Goal: Task Accomplishment & Management: Manage account settings

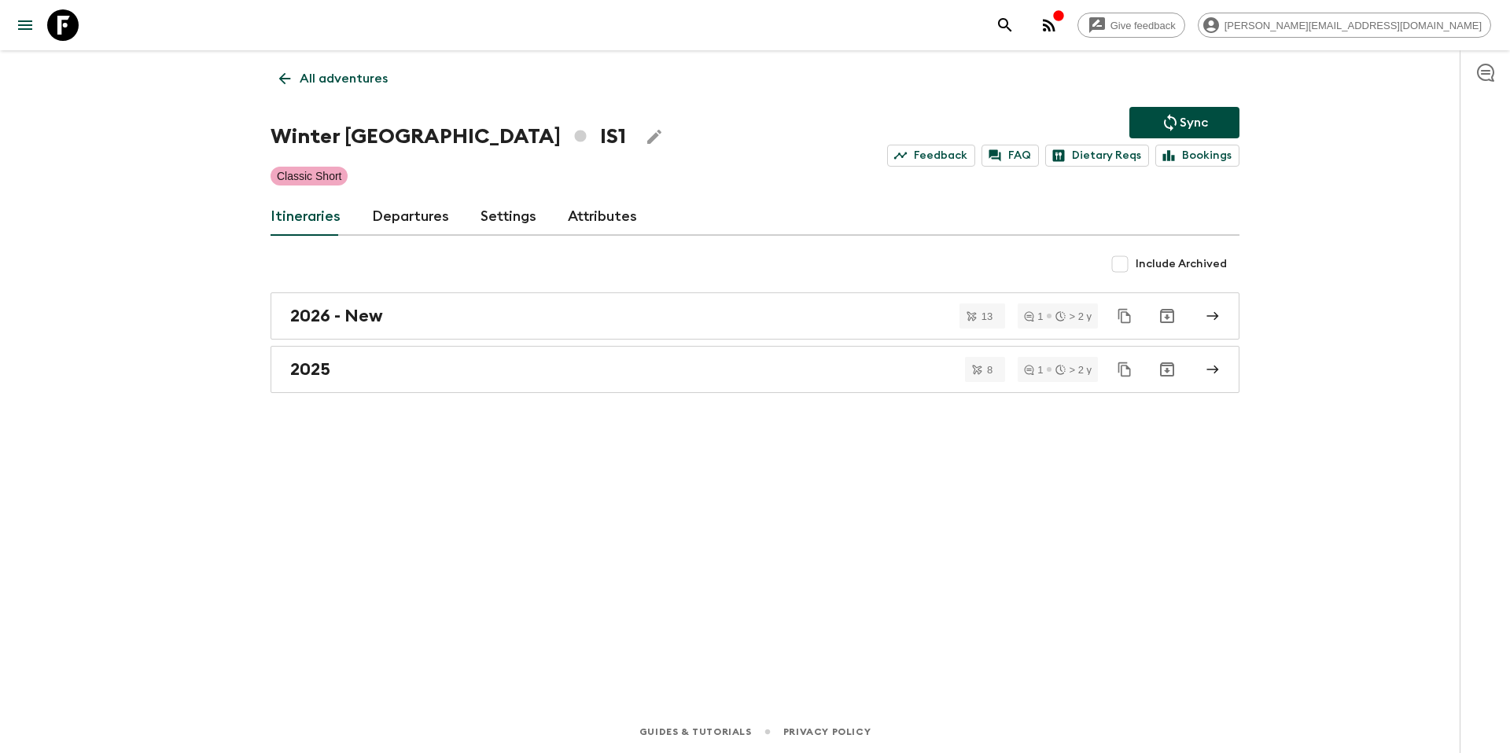
click at [346, 79] on p "All adventures" at bounding box center [344, 78] width 88 height 19
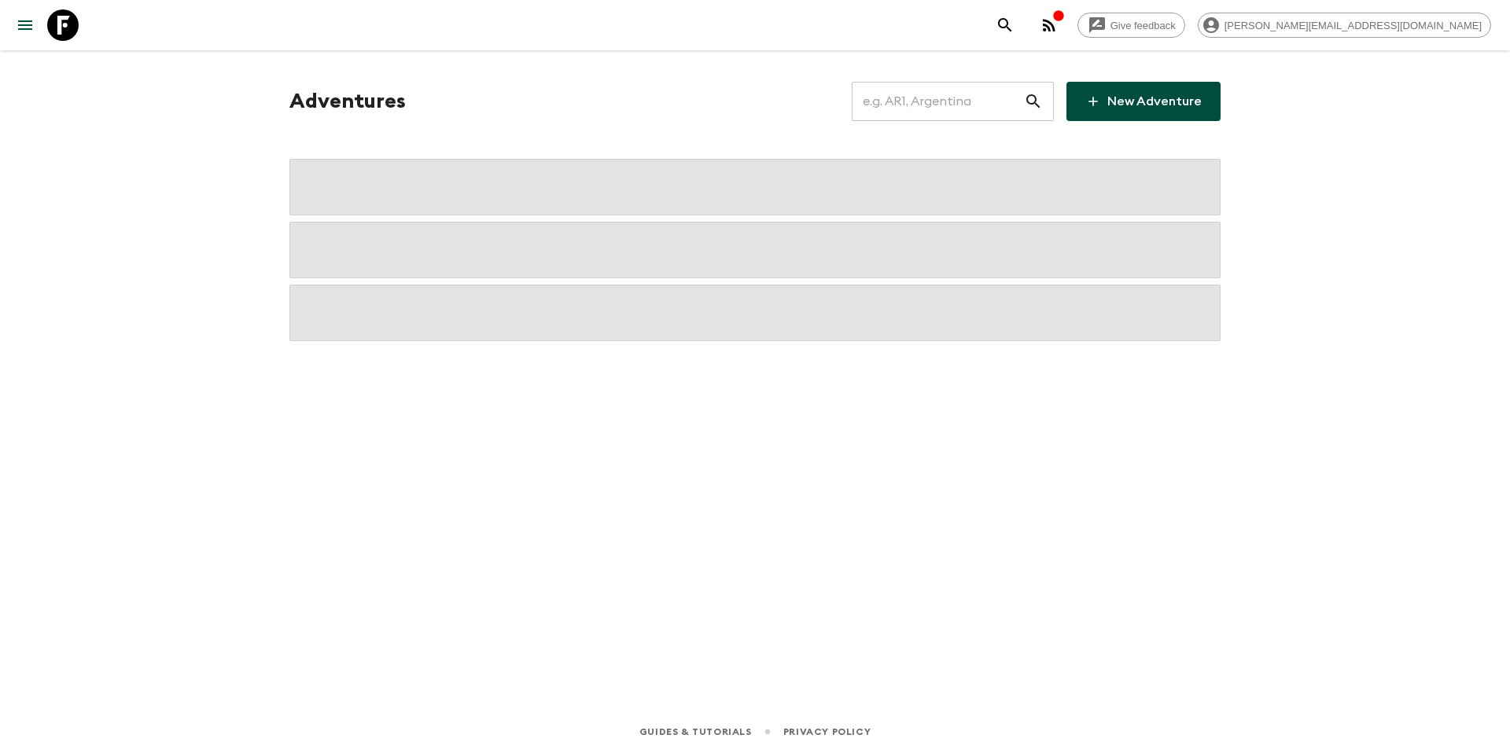
click at [901, 101] on input "text" at bounding box center [938, 101] width 172 height 44
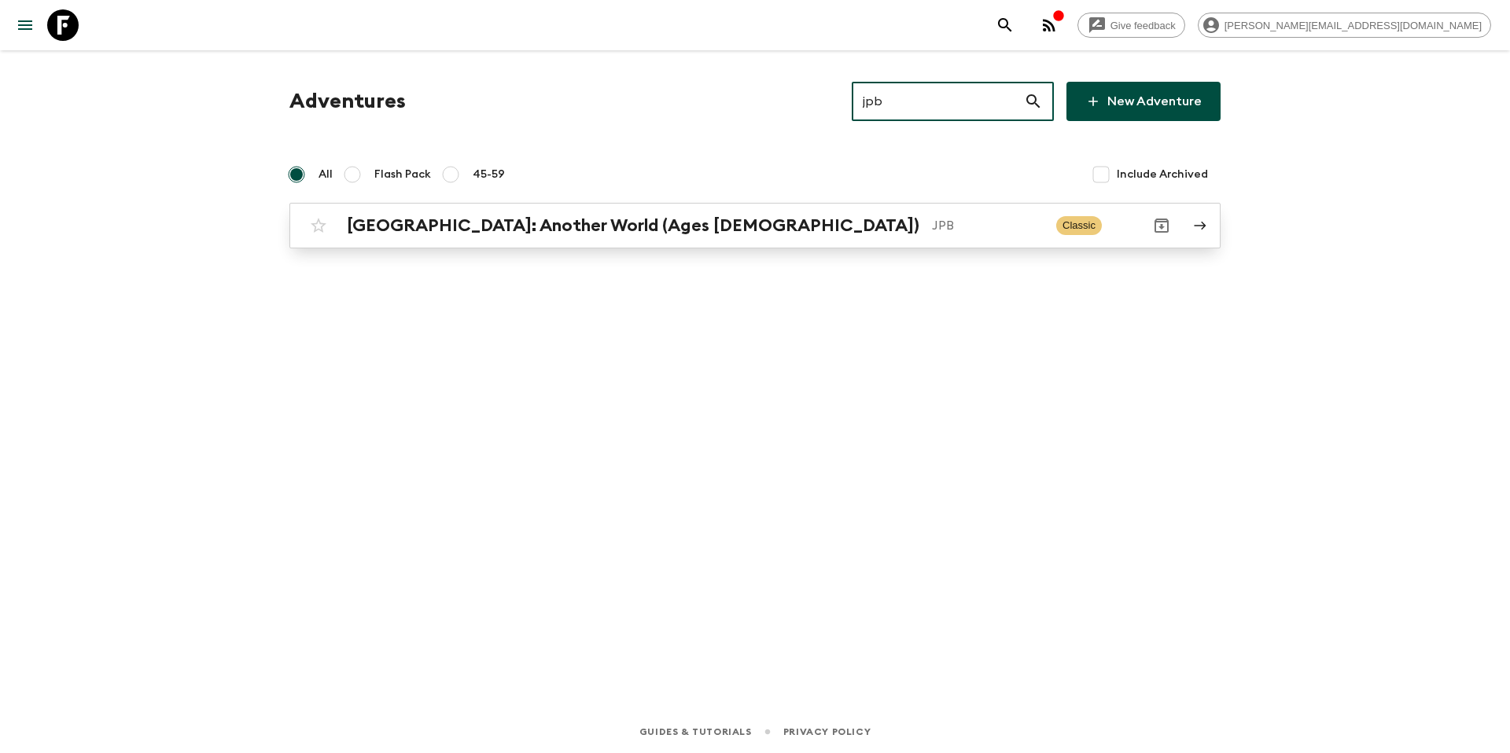
type input "jpb"
click at [932, 224] on p "JPB" at bounding box center [988, 225] width 112 height 19
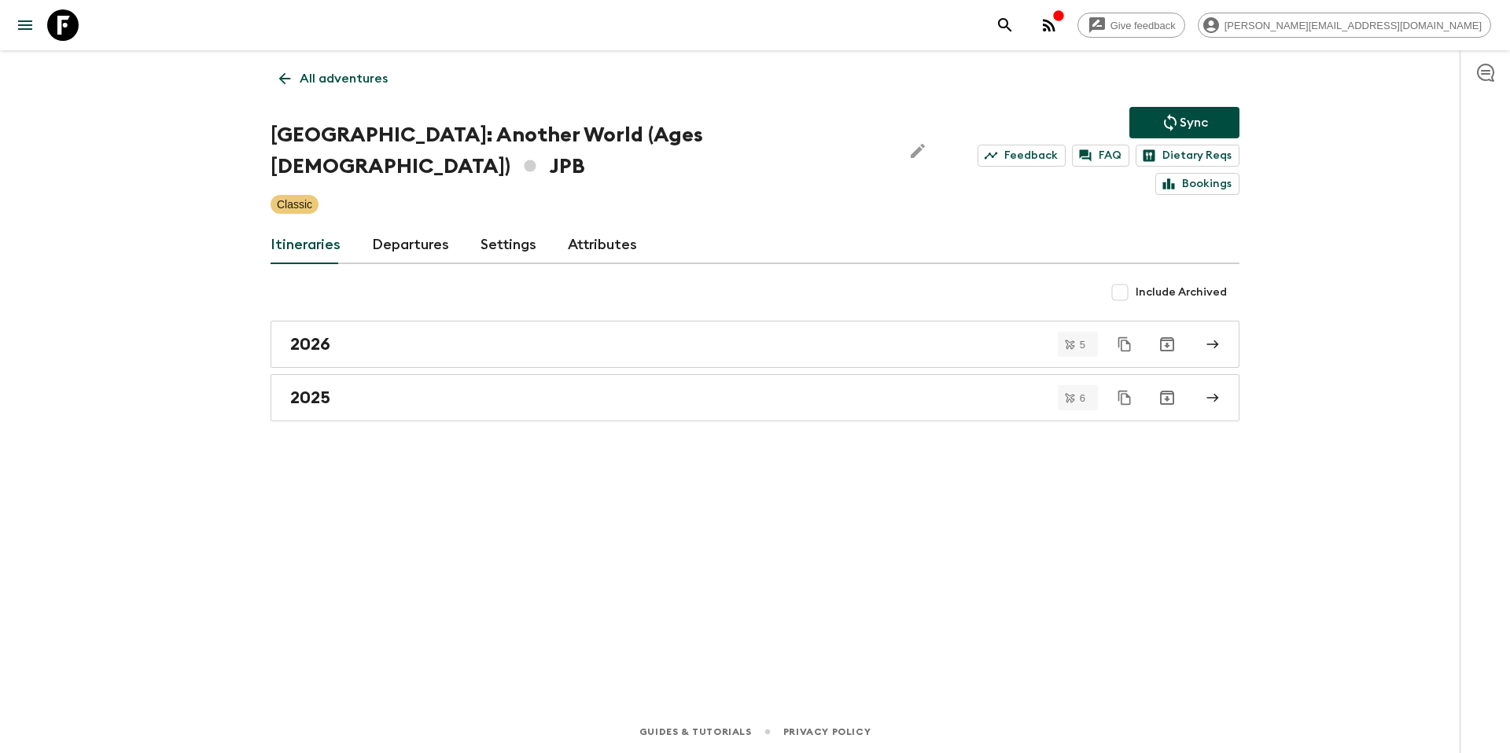
click at [385, 227] on link "Departures" at bounding box center [410, 246] width 77 height 38
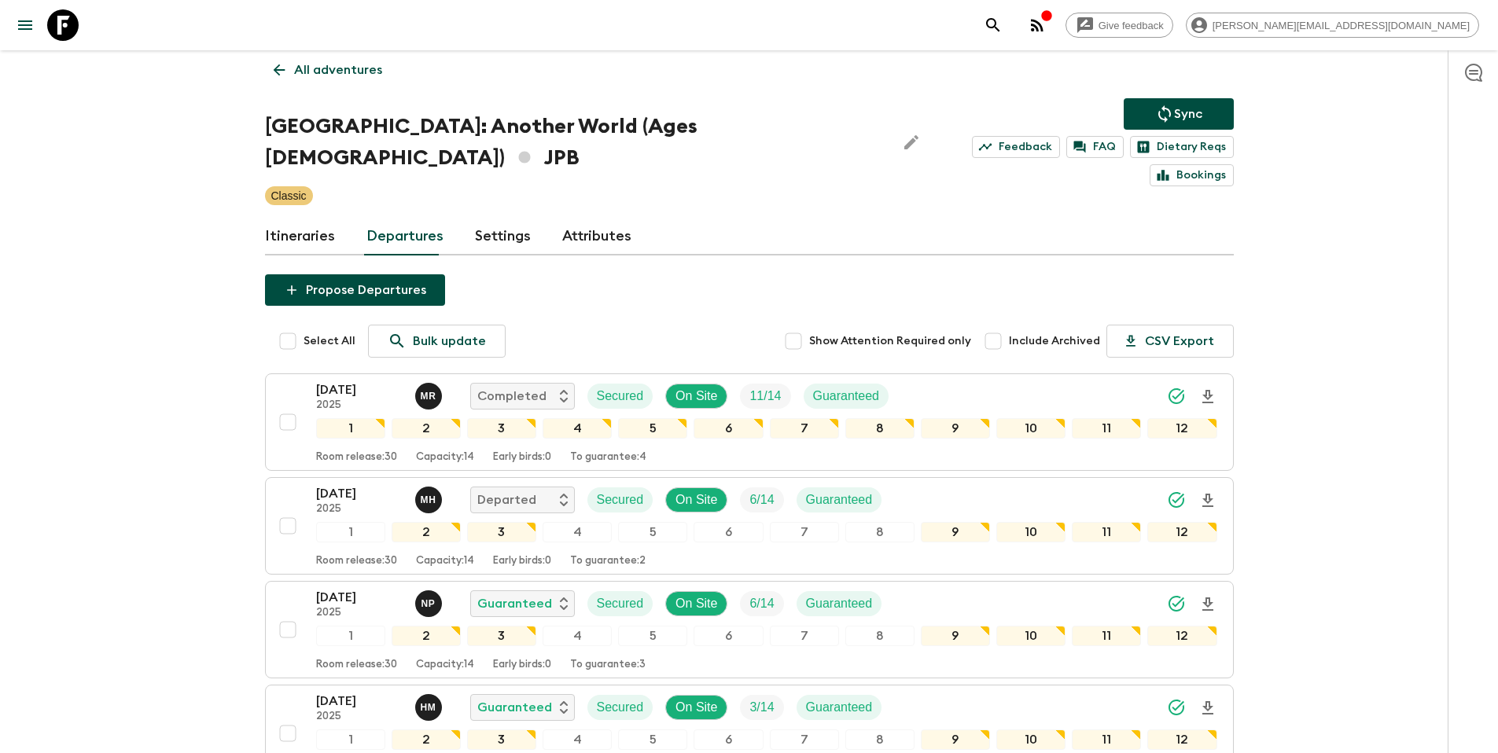
scroll to position [9, 0]
click at [308, 217] on link "Itineraries" at bounding box center [300, 236] width 70 height 38
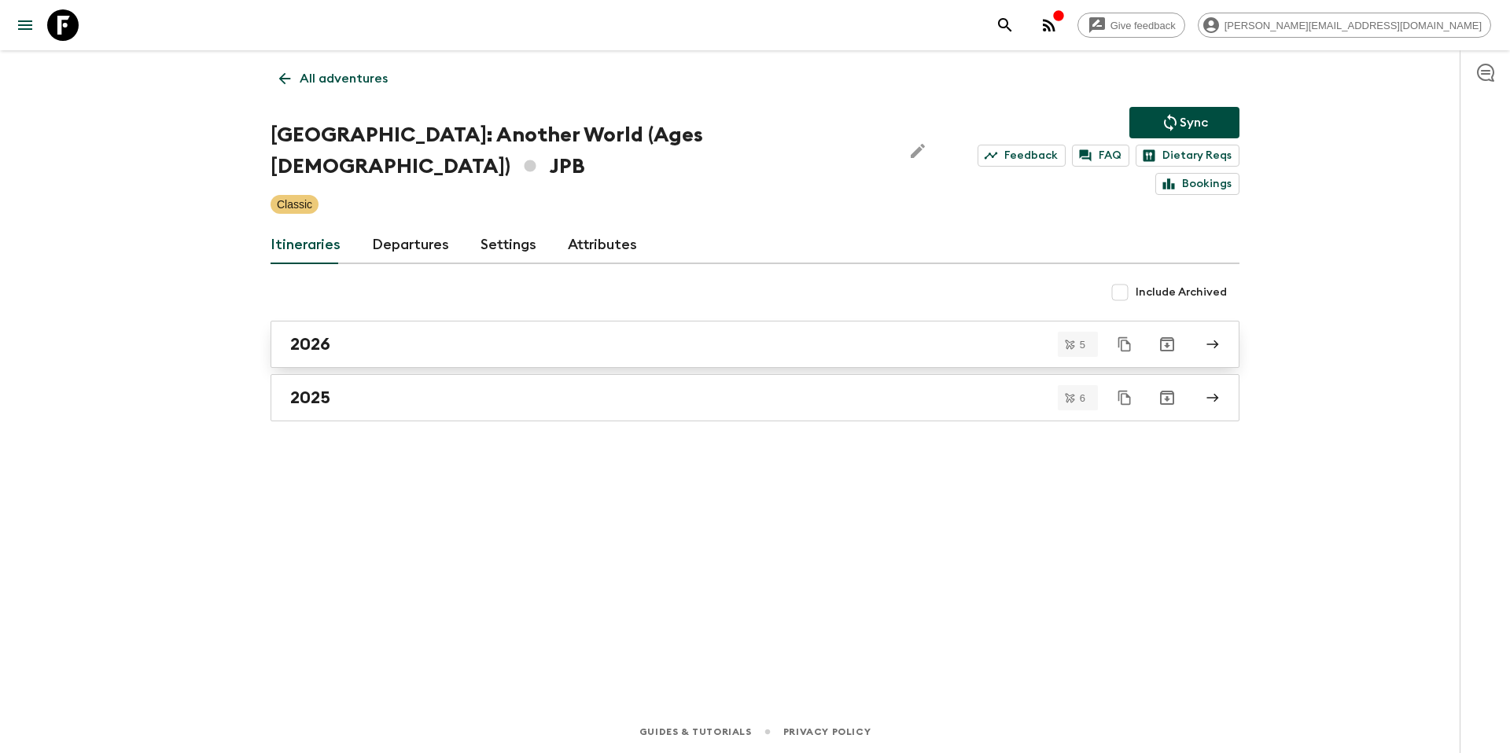
click at [470, 334] on div "2026" at bounding box center [740, 344] width 900 height 20
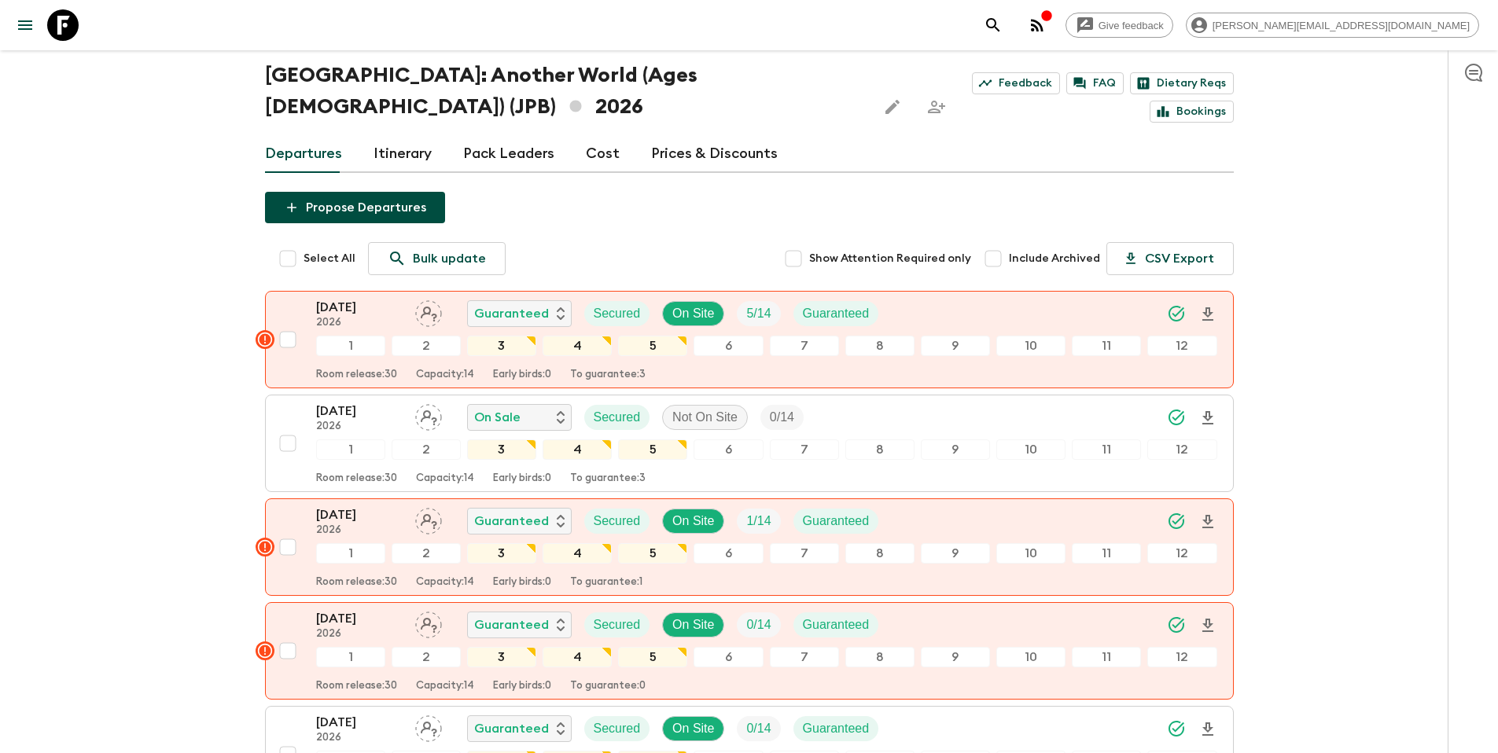
scroll to position [50, 0]
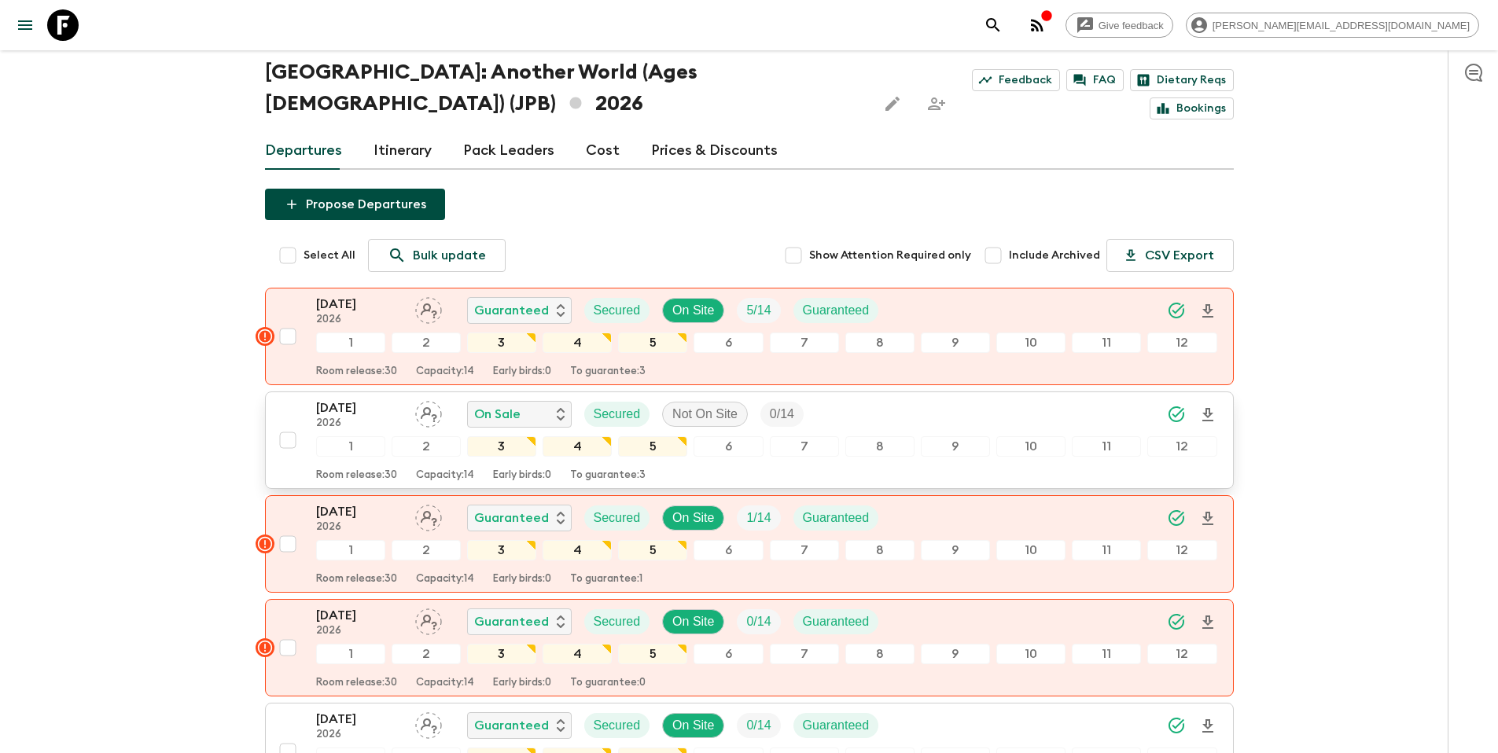
click at [280, 425] on input "checkbox" at bounding box center [287, 440] width 31 height 31
checkbox input "true"
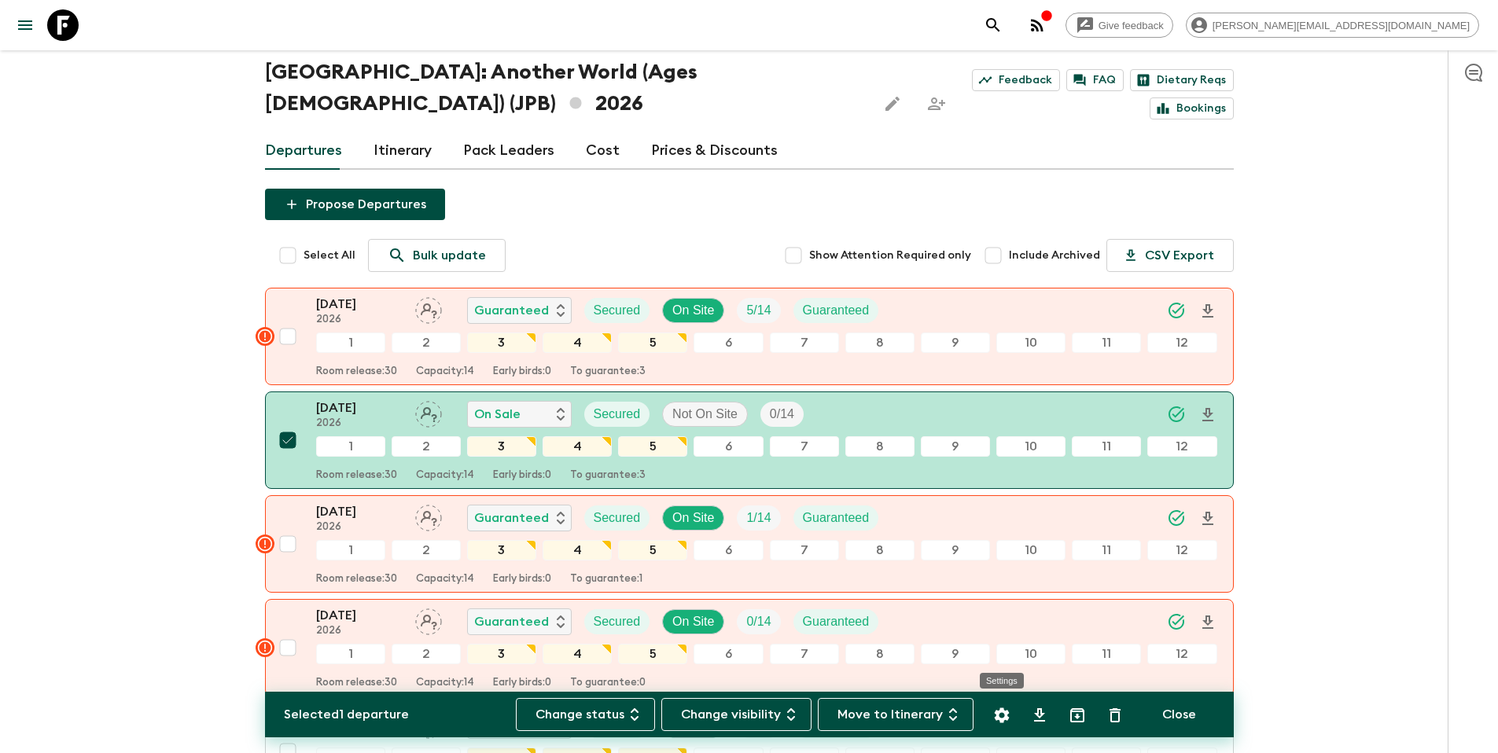
click at [1002, 719] on icon "Settings" at bounding box center [1001, 715] width 15 height 15
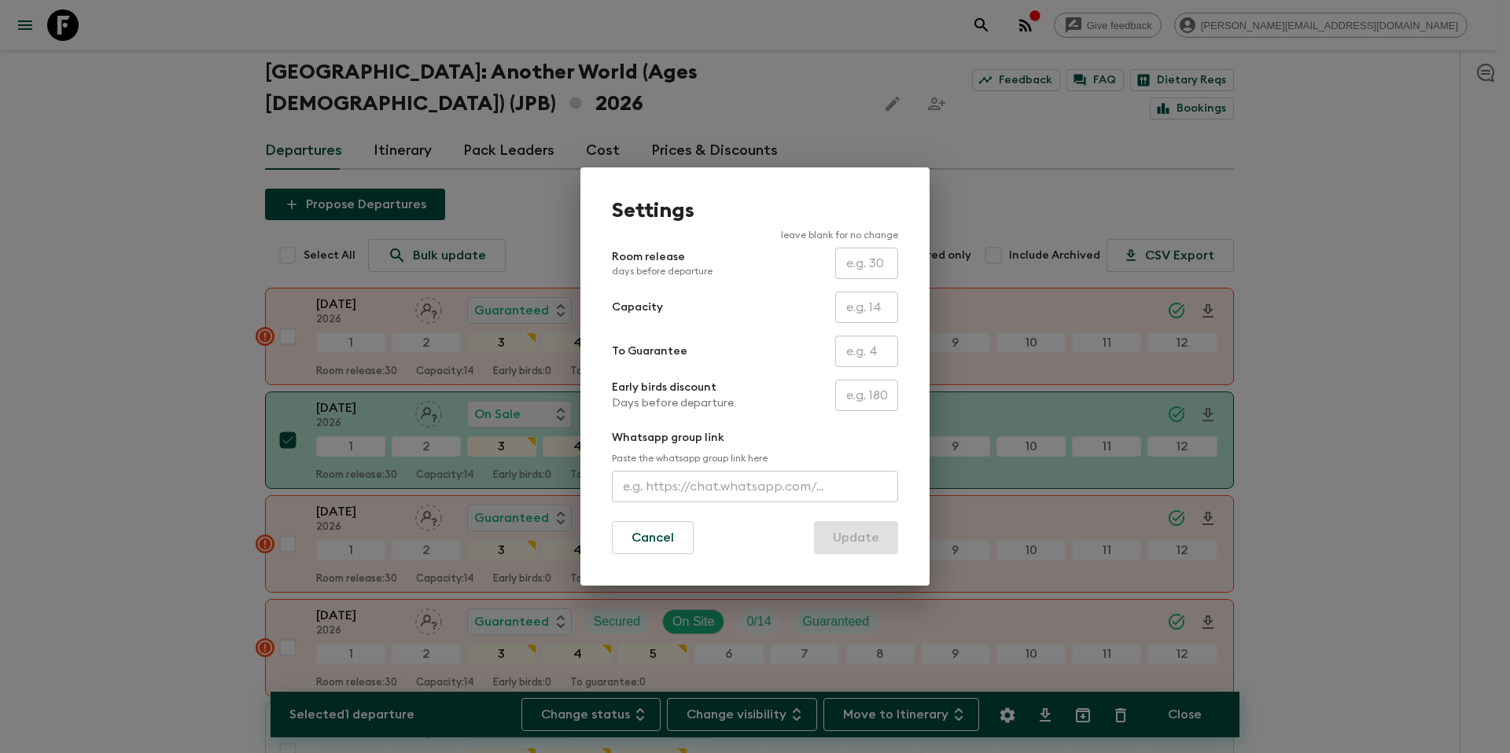
click at [857, 352] on input "text" at bounding box center [866, 351] width 63 height 31
type input "0"
click at [871, 540] on button "Update" at bounding box center [856, 537] width 84 height 33
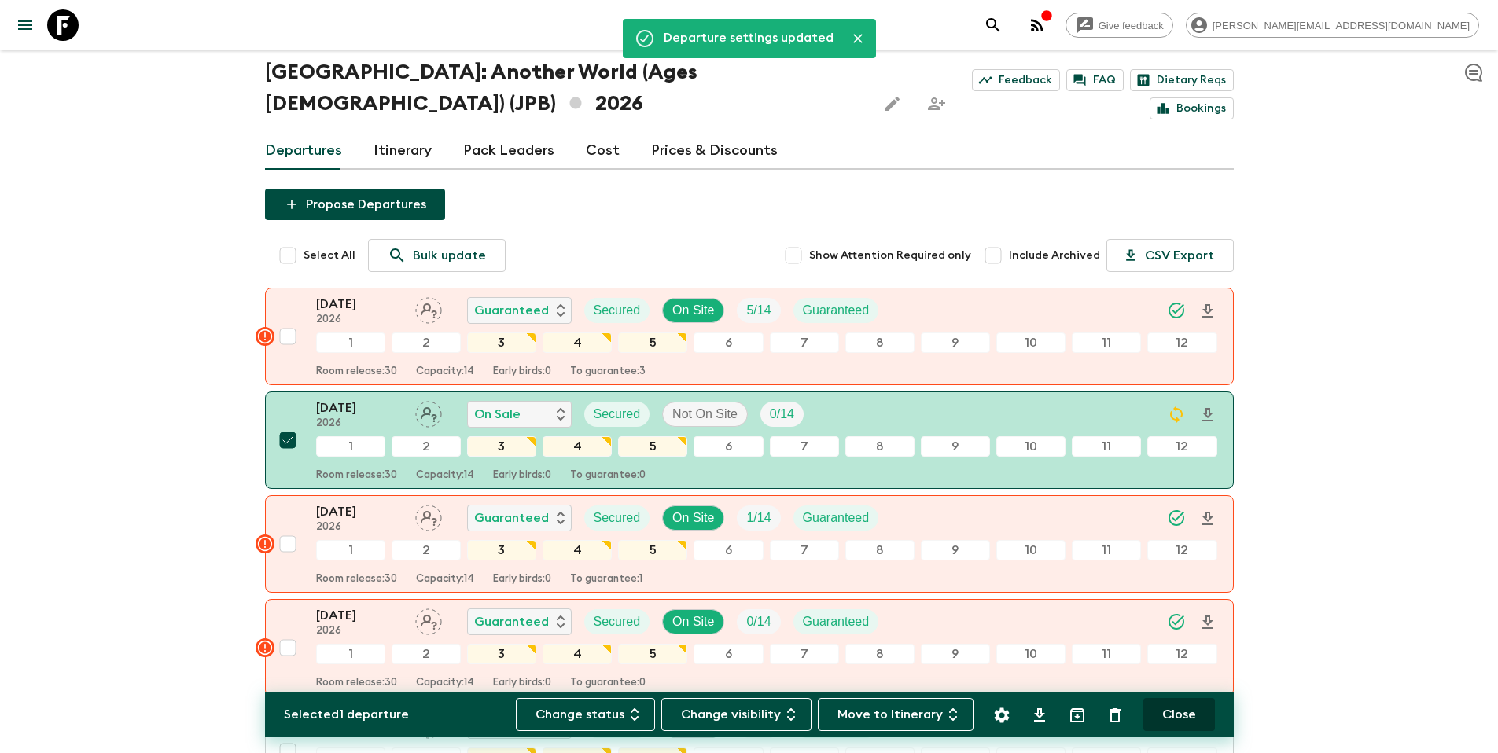
click at [1171, 717] on button "Close" at bounding box center [1180, 714] width 72 height 33
checkbox input "false"
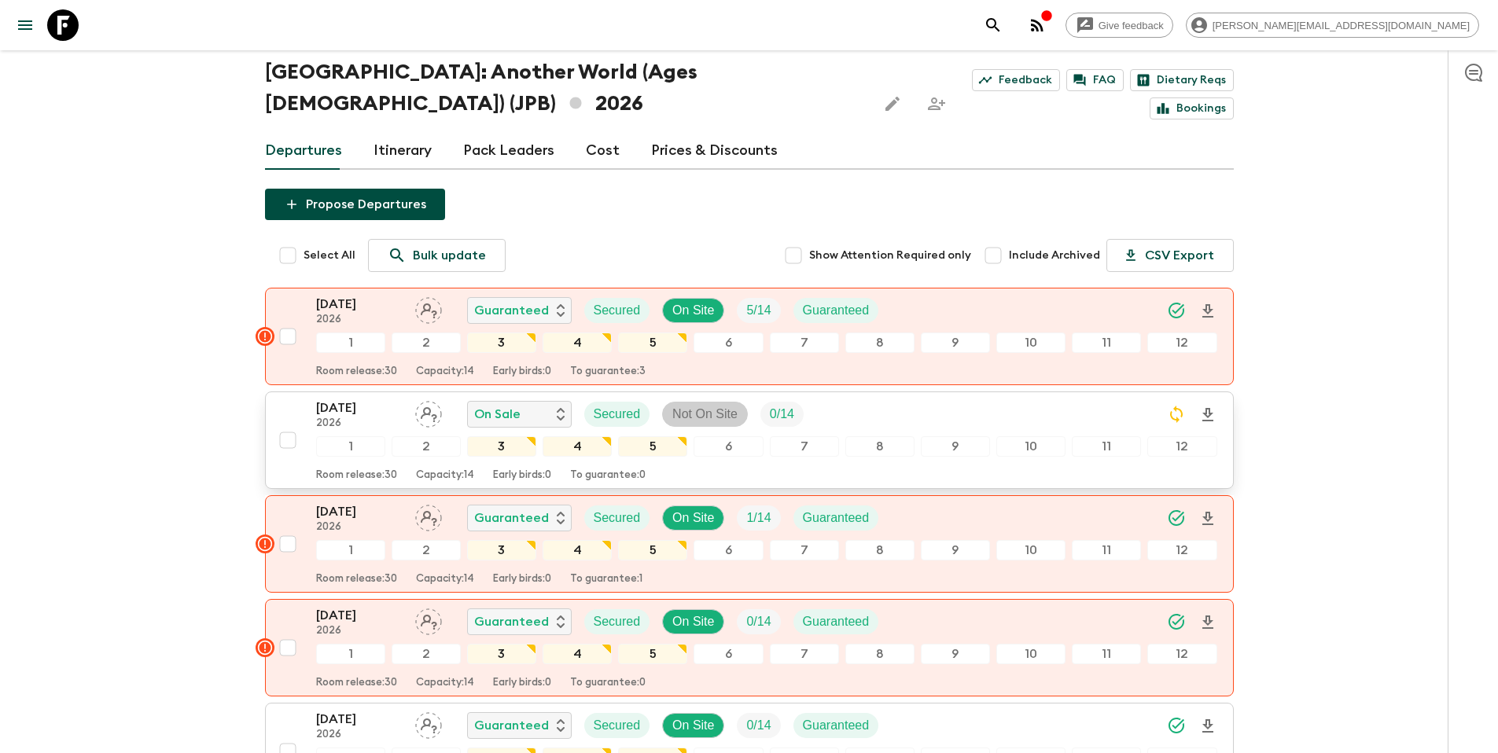
click at [691, 405] on p "Not On Site" at bounding box center [704, 414] width 65 height 19
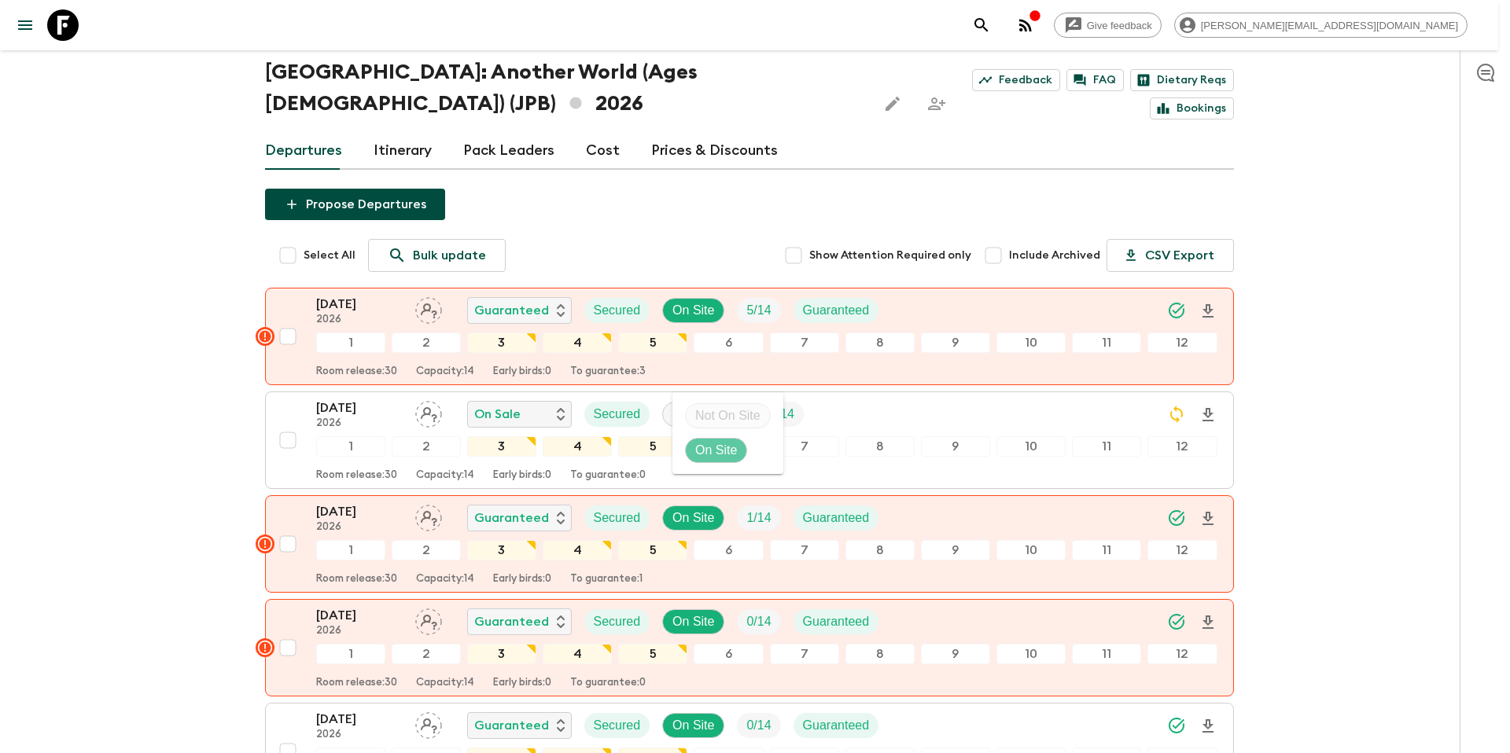
click at [712, 444] on p "On Site" at bounding box center [716, 450] width 42 height 19
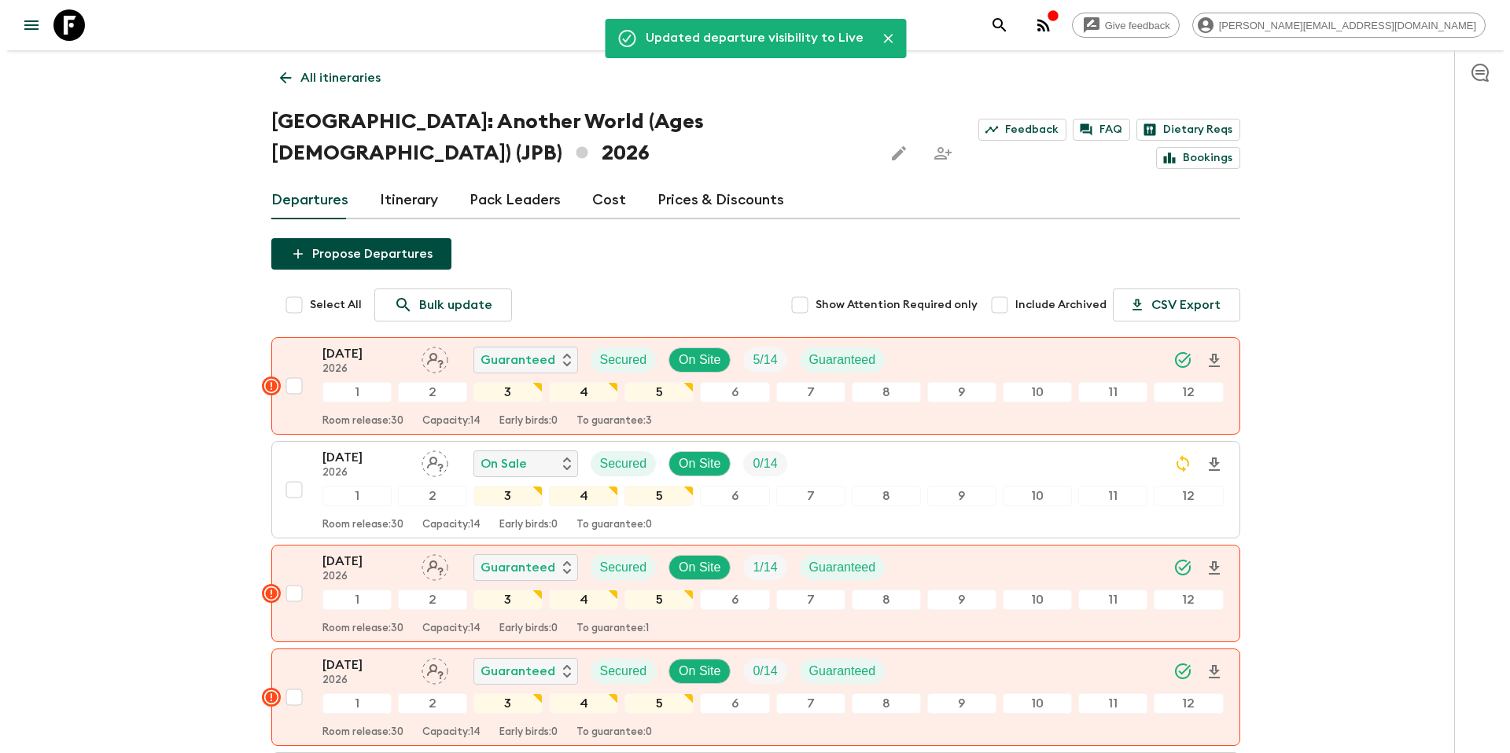
scroll to position [0, 0]
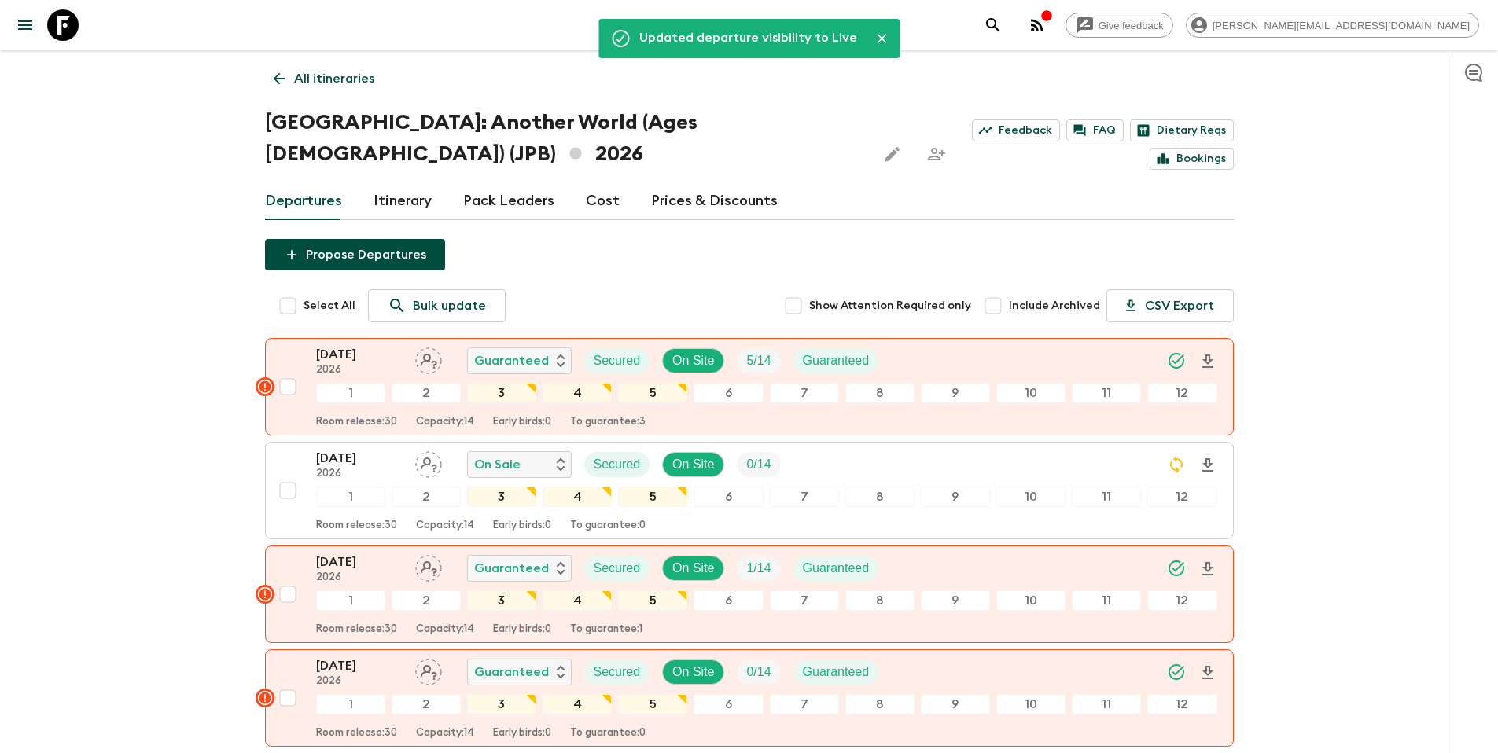
click at [334, 76] on p "All itineraries" at bounding box center [334, 78] width 80 height 19
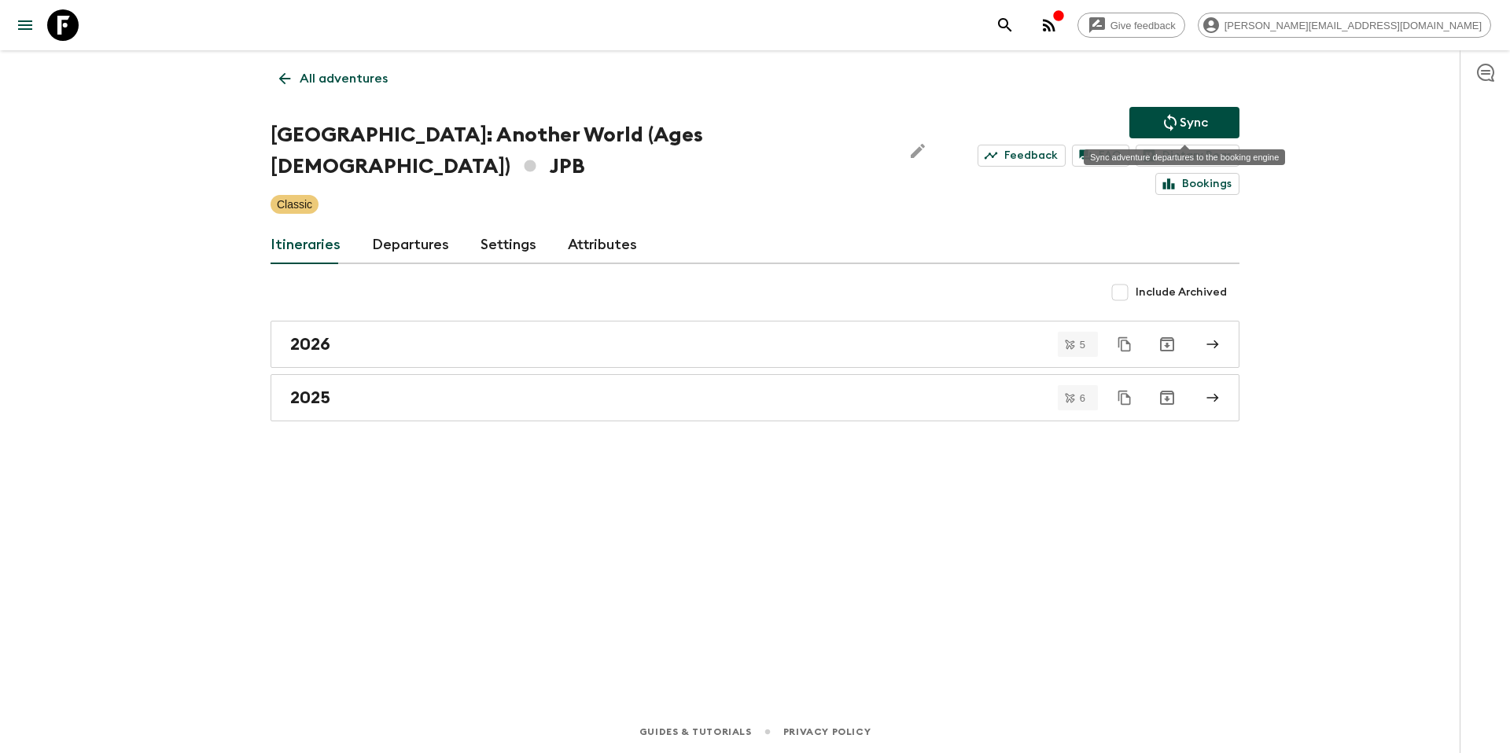
click at [1173, 118] on icon "Sync adventure departures to the booking engine" at bounding box center [1170, 122] width 13 height 17
click at [348, 88] on link "All adventures" at bounding box center [334, 78] width 126 height 31
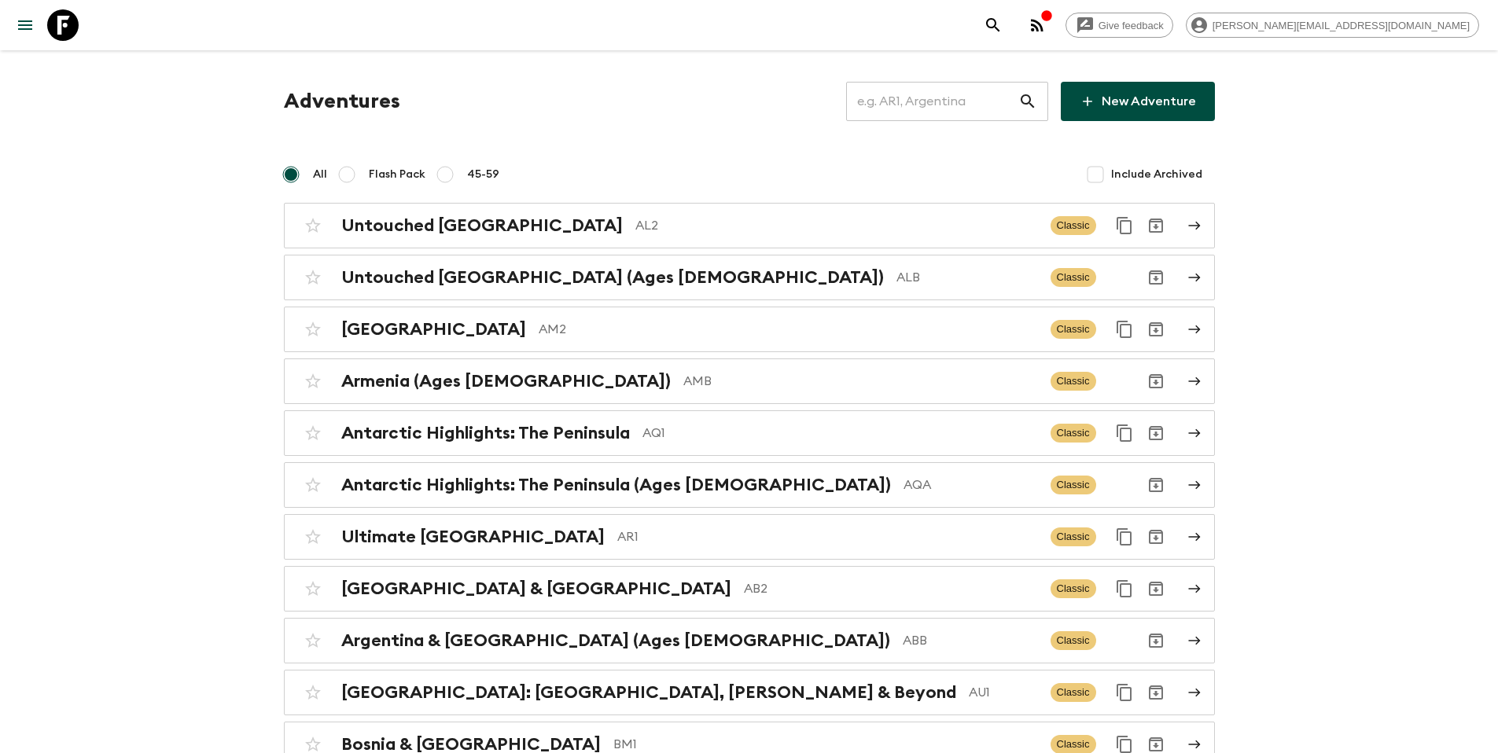
click at [936, 99] on input "text" at bounding box center [932, 101] width 172 height 44
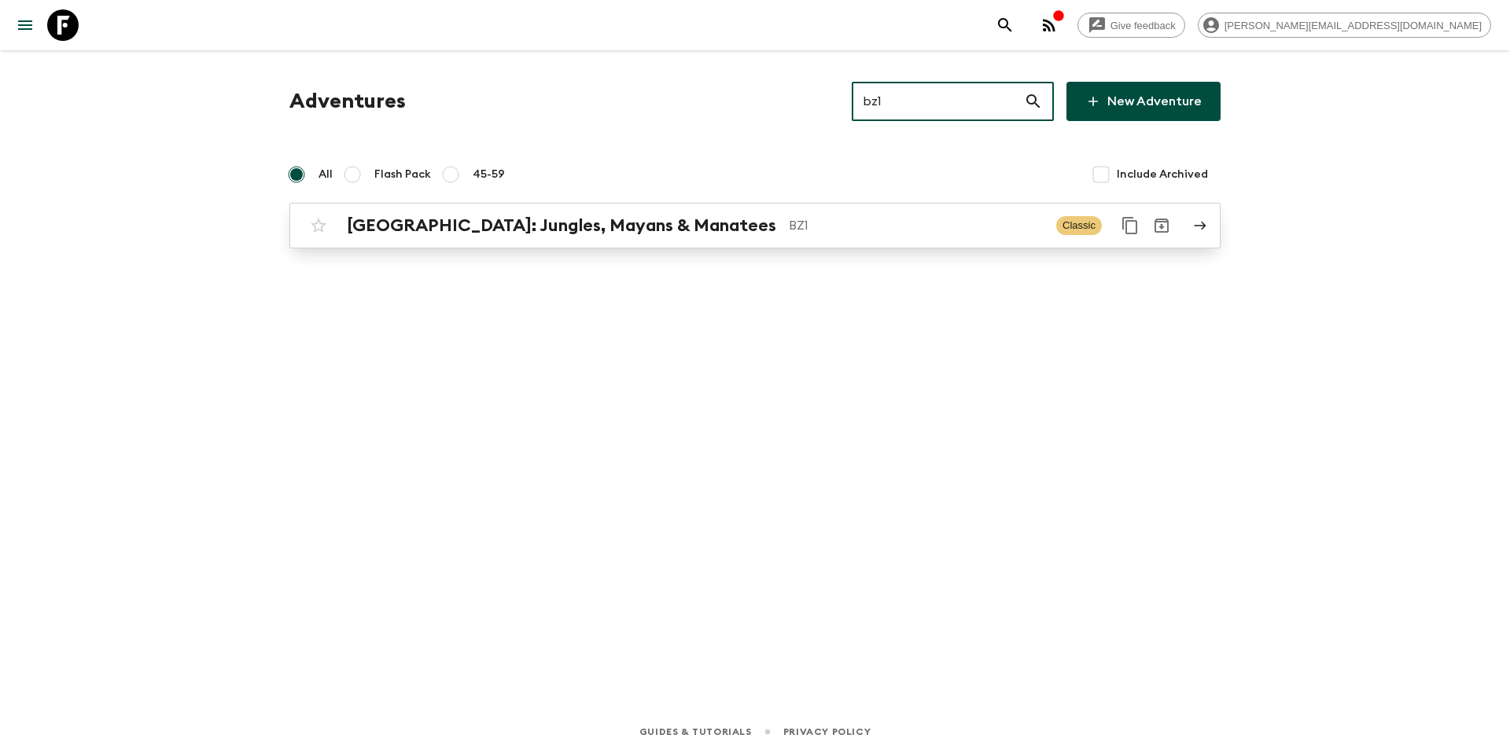
type input "bz1"
click at [850, 220] on p "BZ1" at bounding box center [916, 225] width 255 height 19
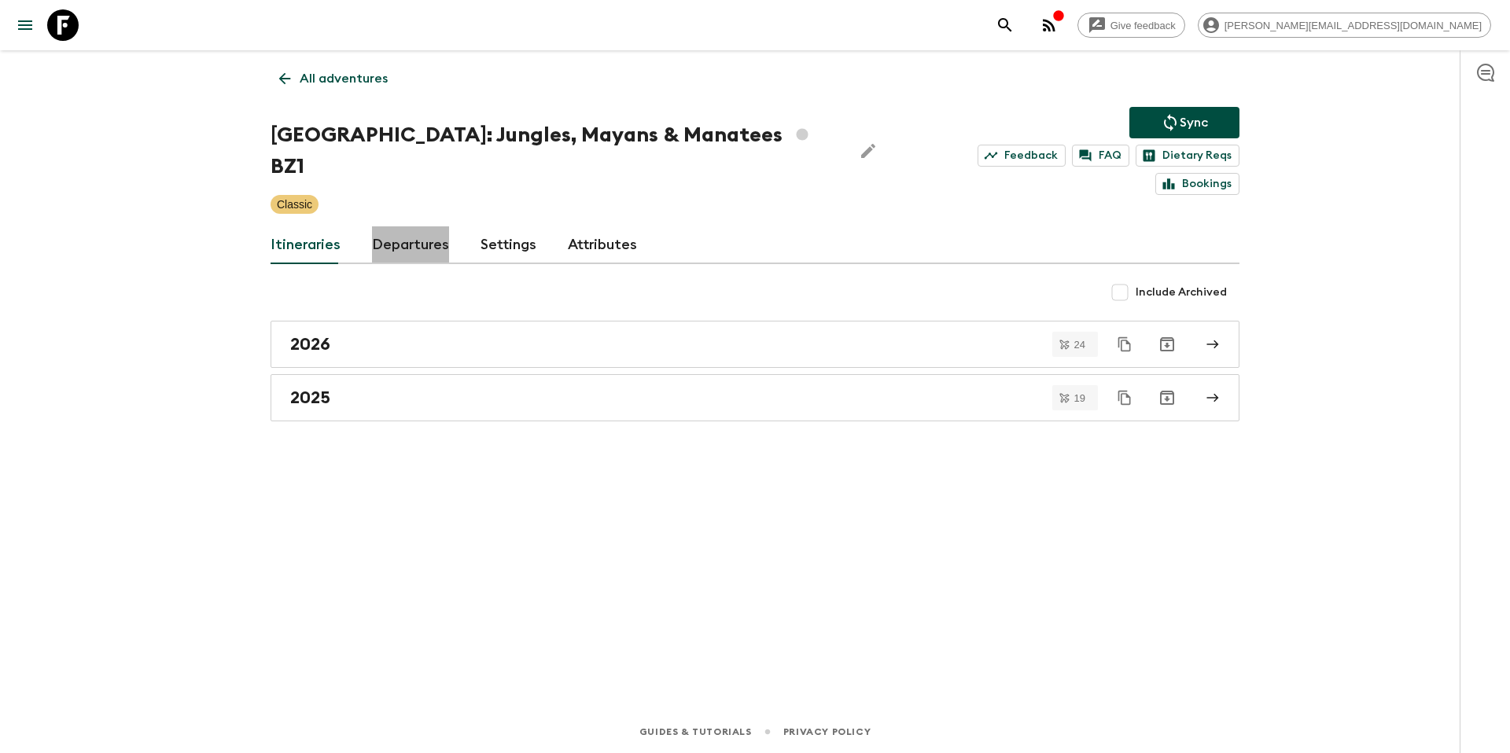
click at [411, 227] on link "Departures" at bounding box center [410, 246] width 77 height 38
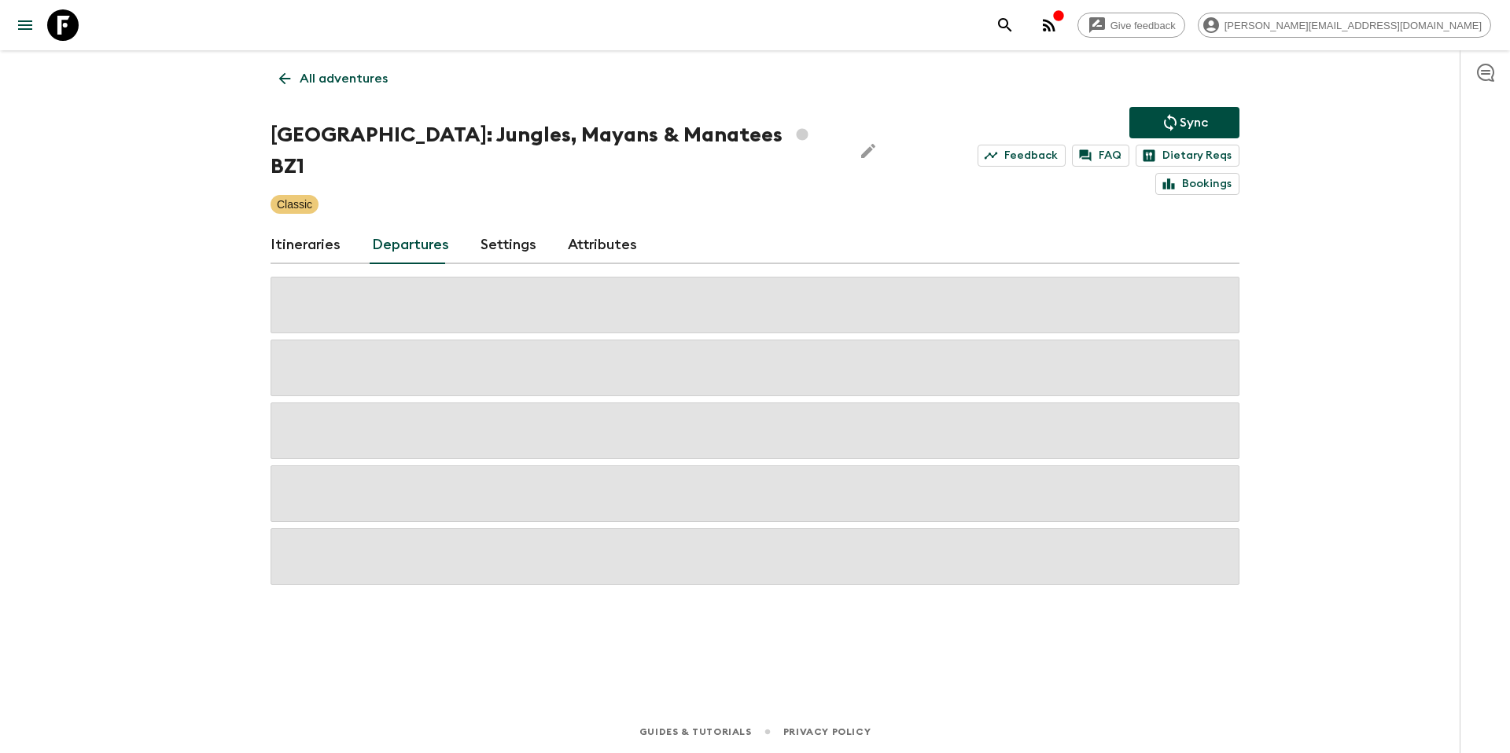
click at [306, 228] on link "Itineraries" at bounding box center [306, 246] width 70 height 38
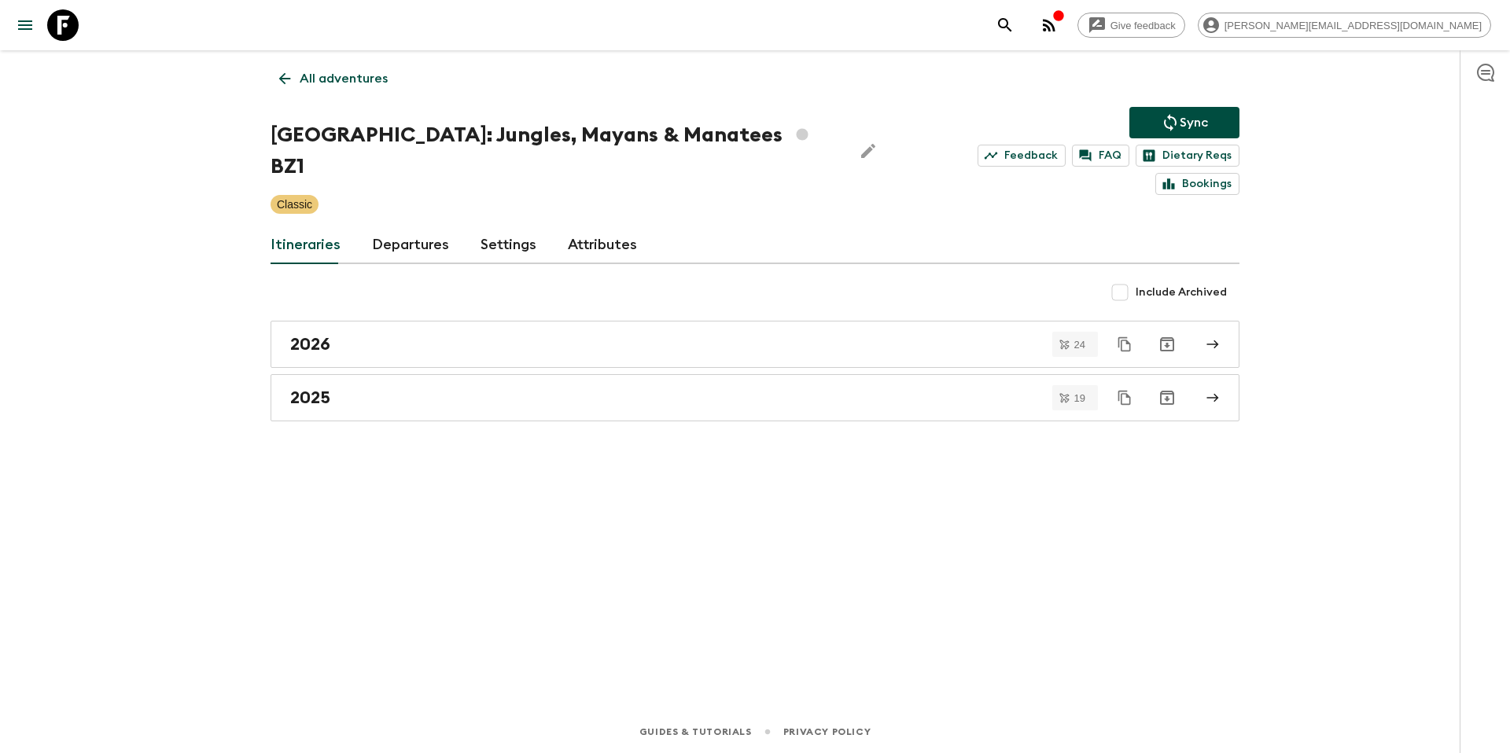
click at [418, 334] on div "2026" at bounding box center [740, 344] width 900 height 20
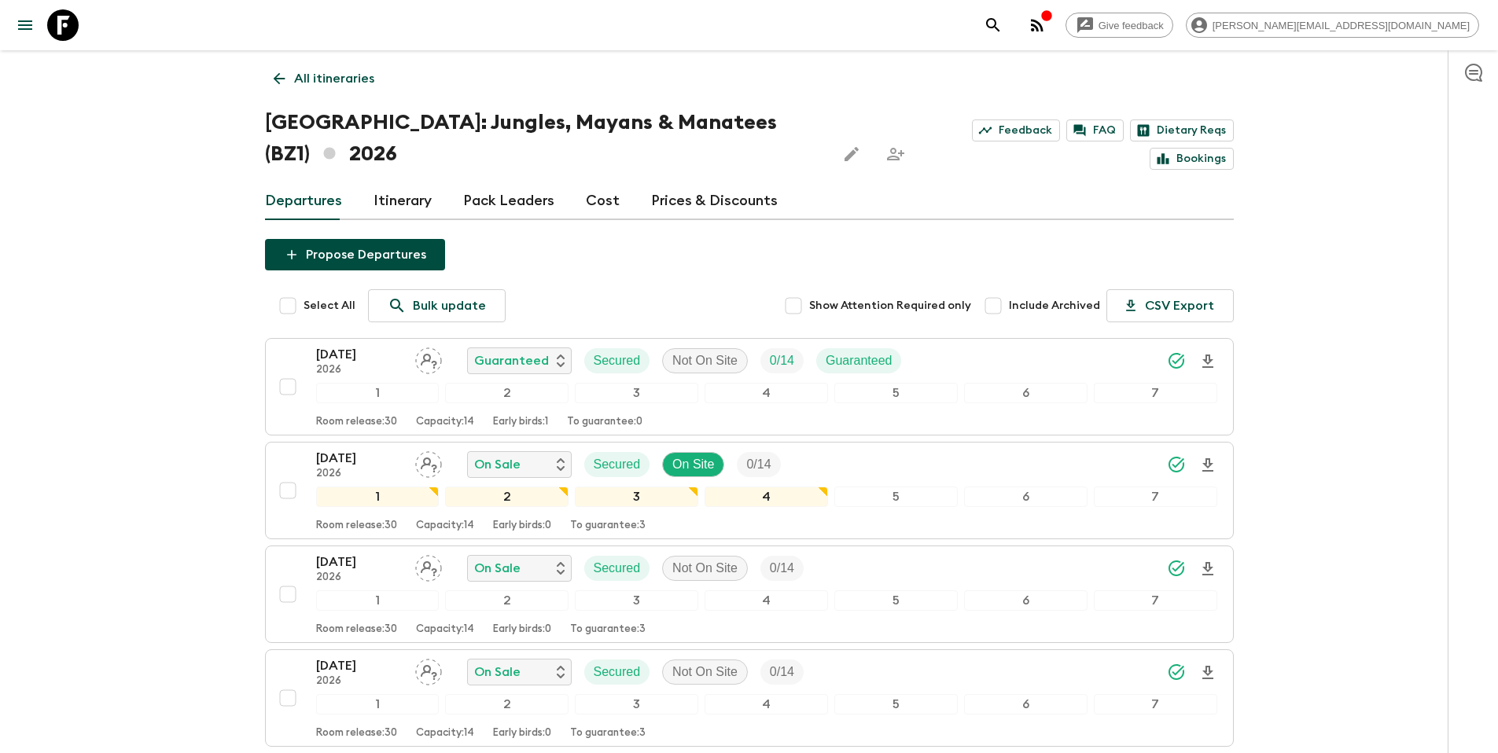
click at [720, 182] on link "Prices & Discounts" at bounding box center [714, 201] width 127 height 38
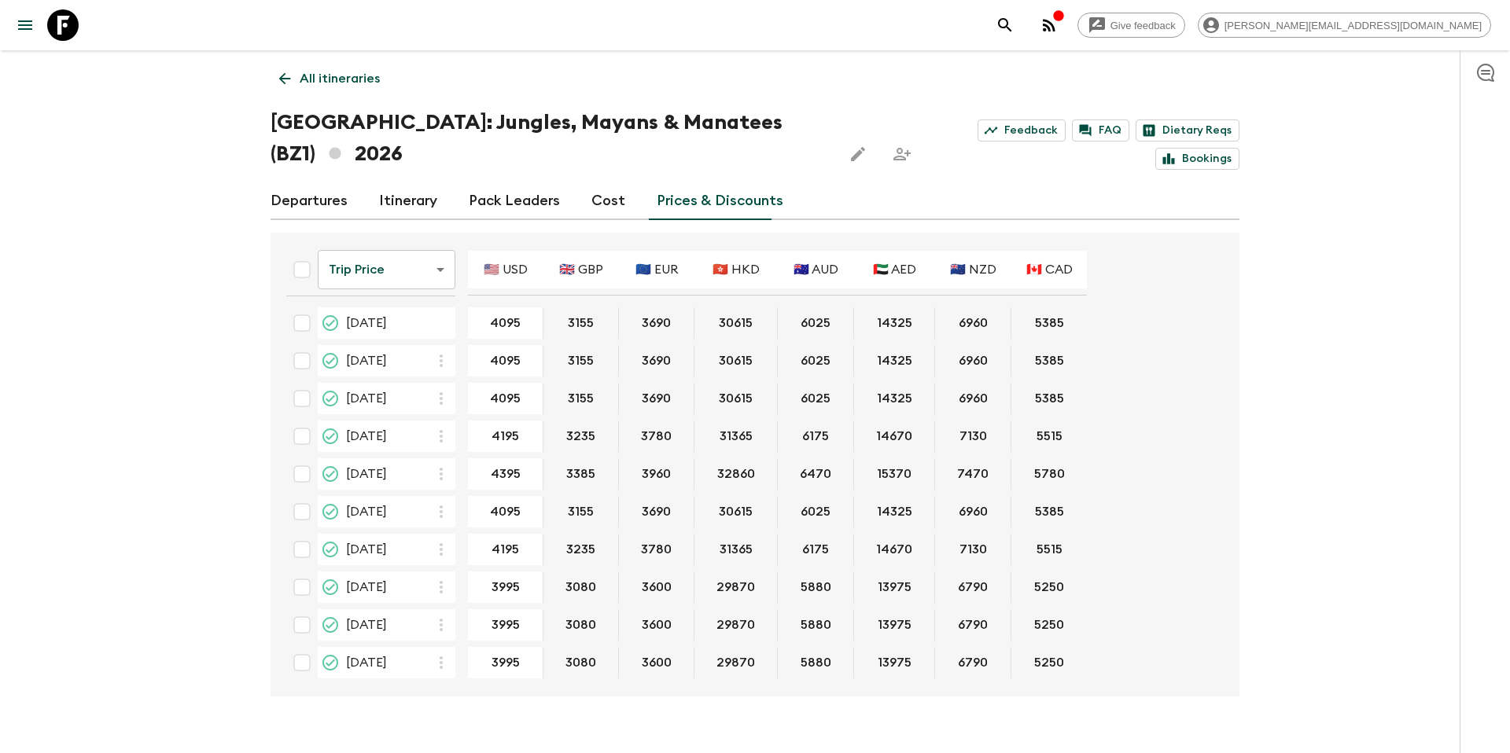
click at [615, 182] on link "Cost" at bounding box center [608, 201] width 34 height 38
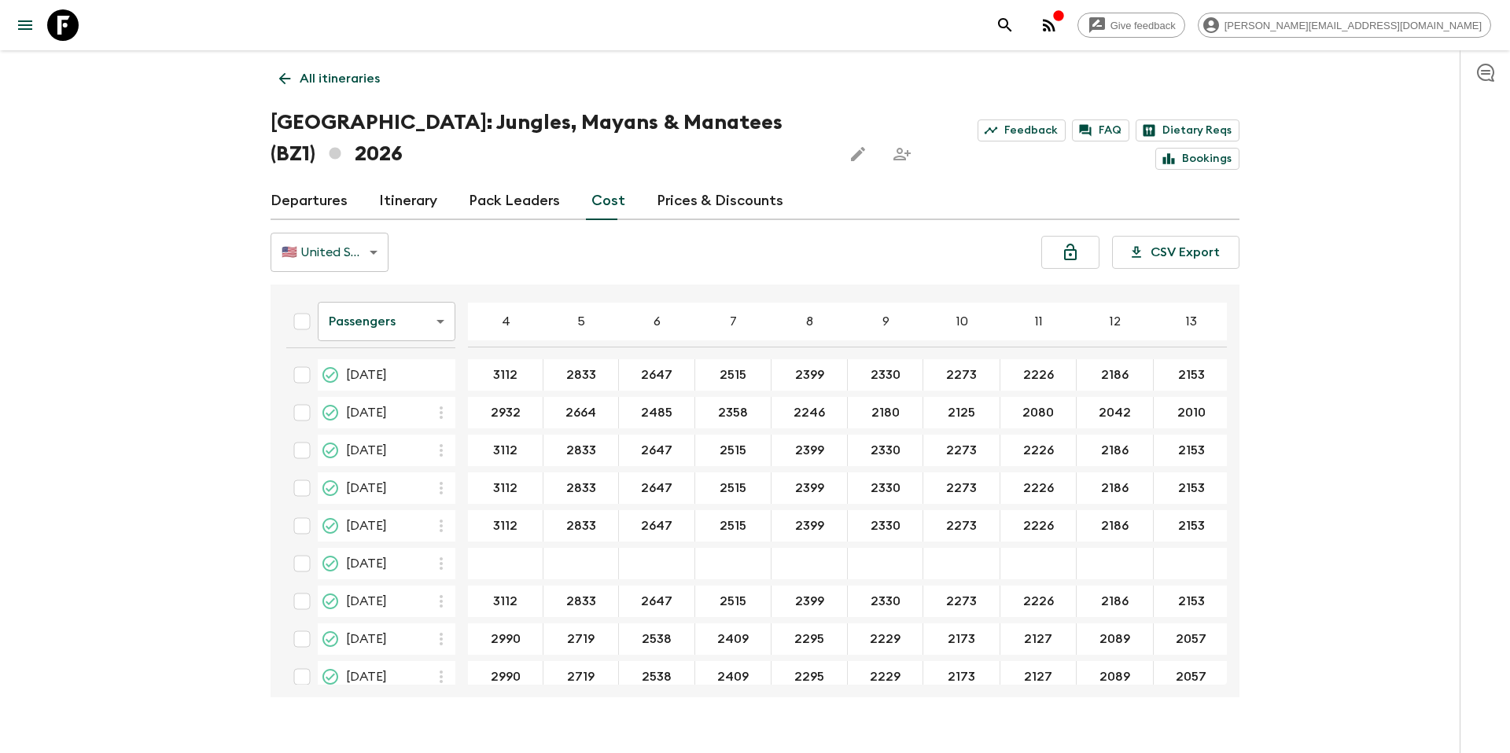
click at [693, 182] on link "Prices & Discounts" at bounding box center [720, 201] width 127 height 38
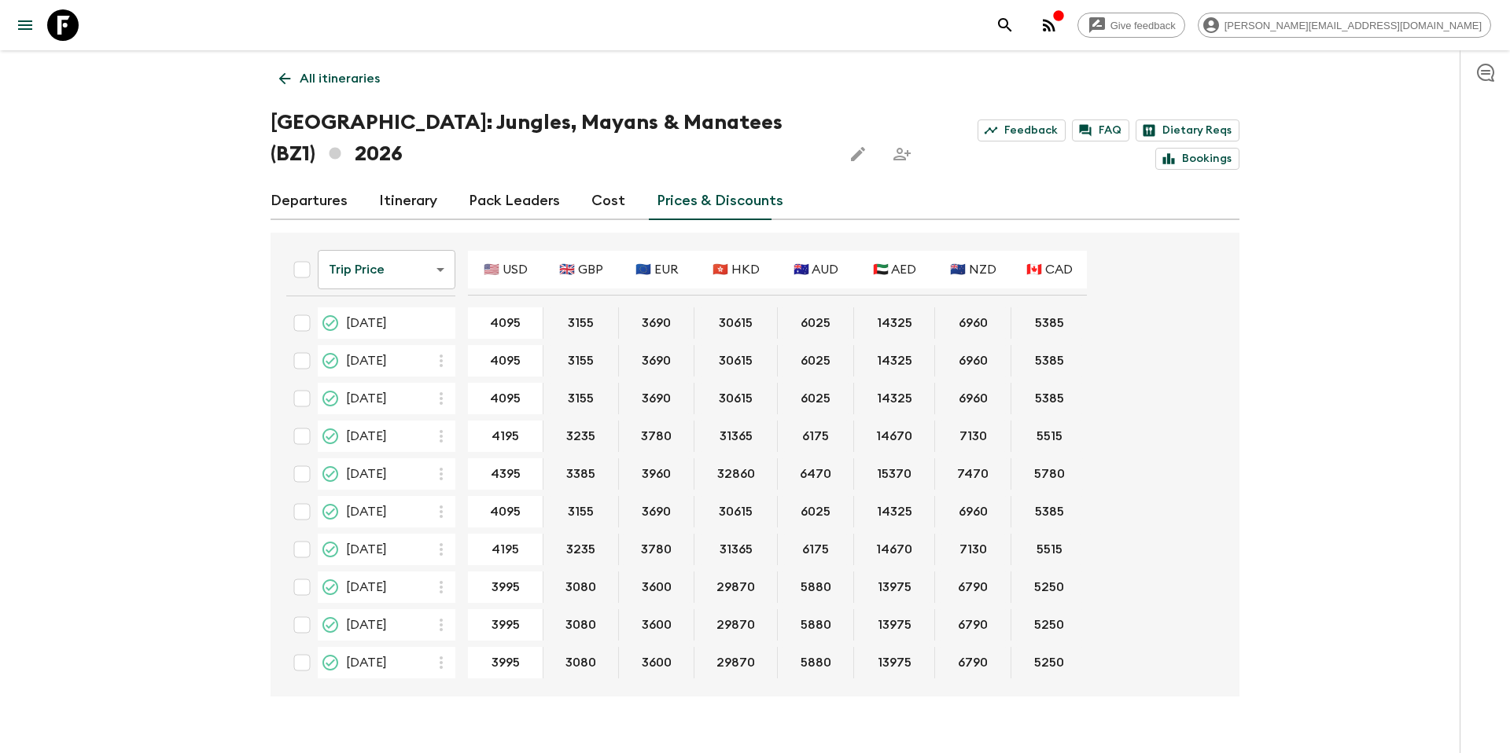
click at [347, 81] on p "All itineraries" at bounding box center [340, 78] width 80 height 19
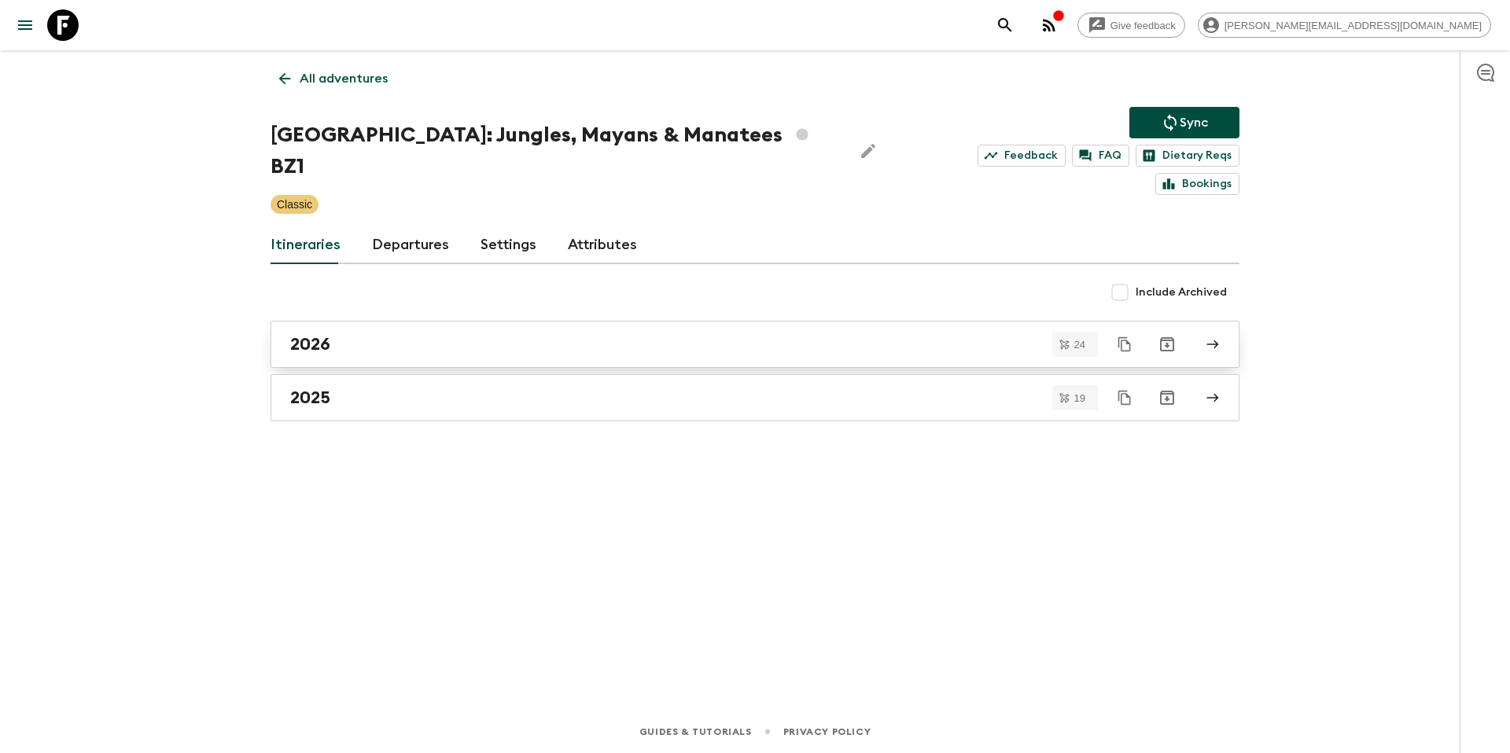
click at [422, 334] on div "2026" at bounding box center [740, 344] width 900 height 20
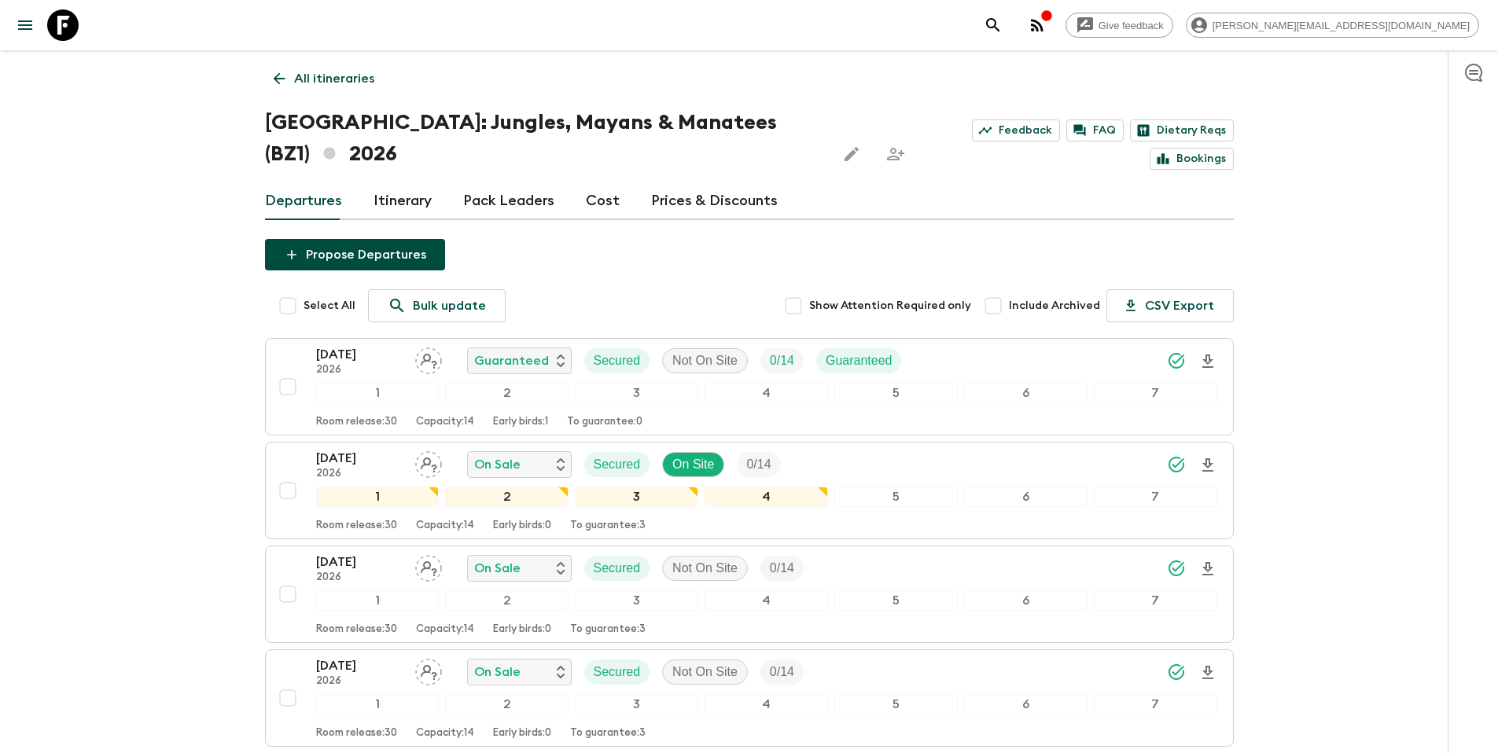
click at [348, 75] on p "All itineraries" at bounding box center [334, 78] width 80 height 19
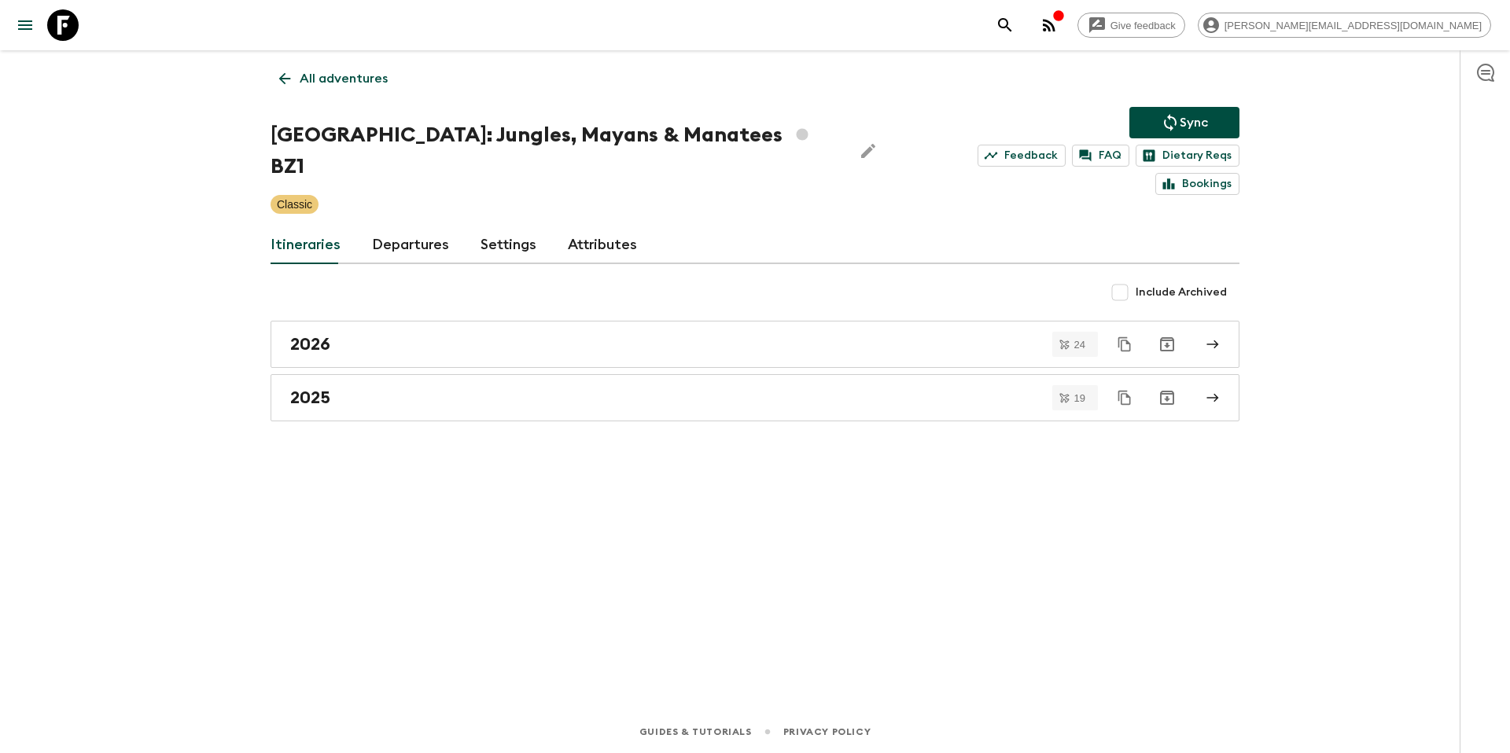
click at [320, 80] on p "All adventures" at bounding box center [344, 78] width 88 height 19
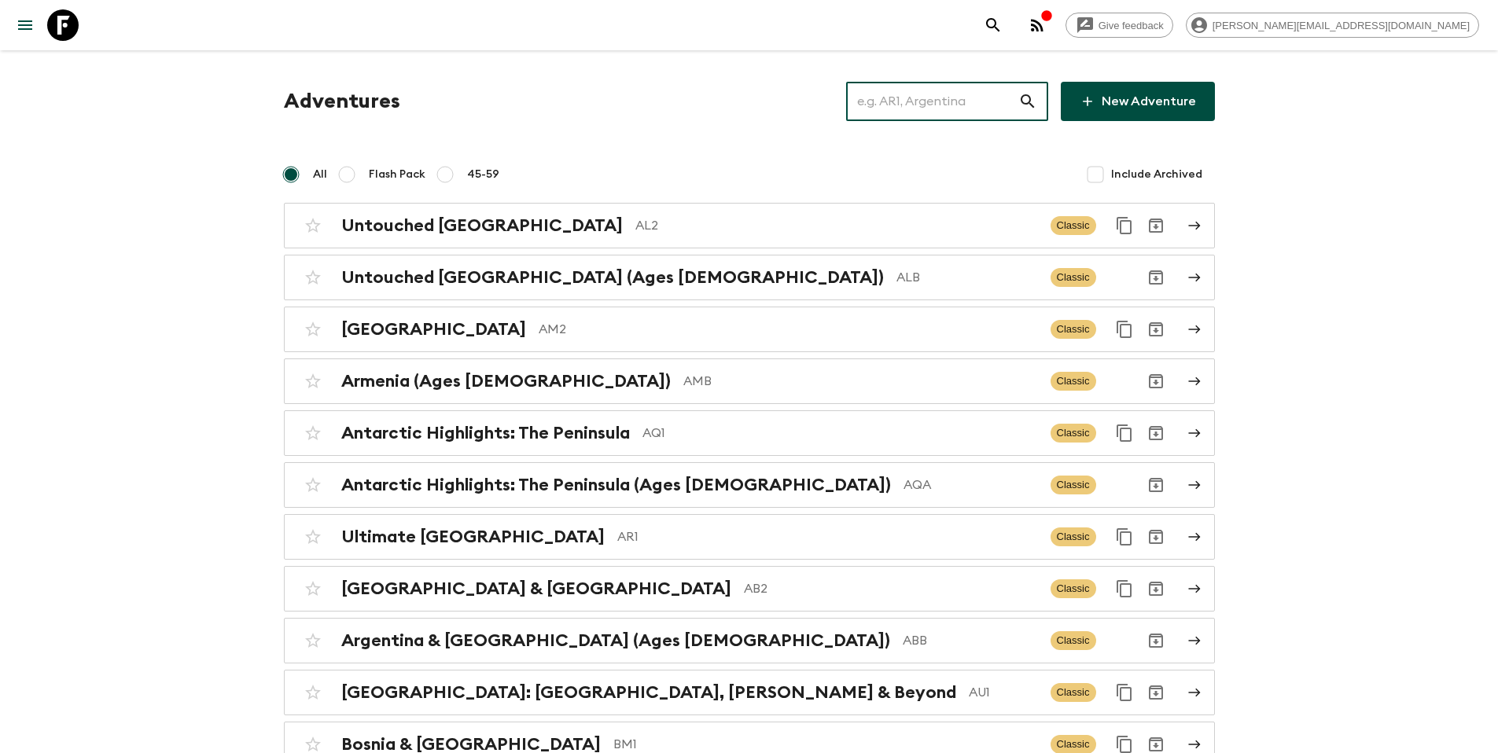
click at [935, 105] on input "text" at bounding box center [932, 101] width 172 height 44
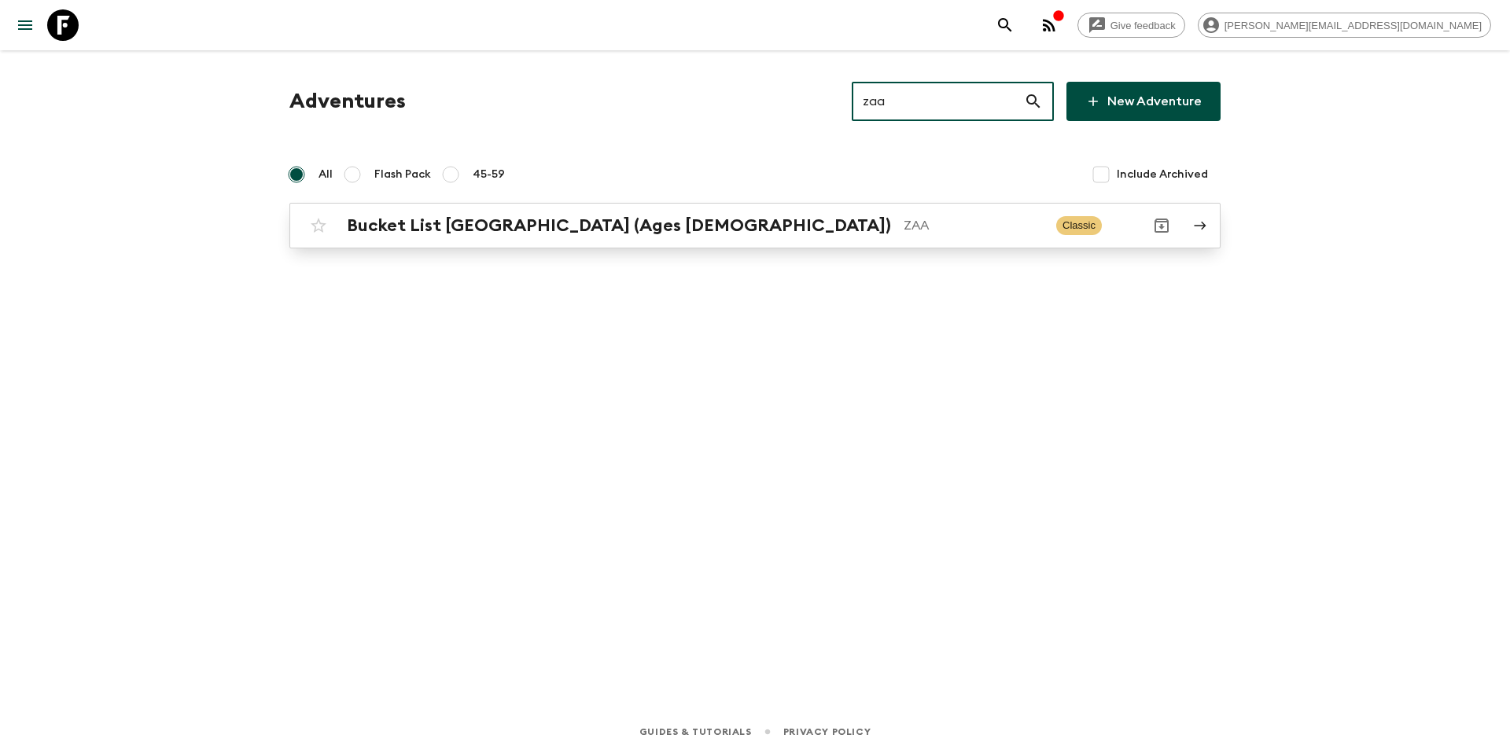
type input "zaa"
click at [904, 227] on p "ZAA" at bounding box center [974, 225] width 140 height 19
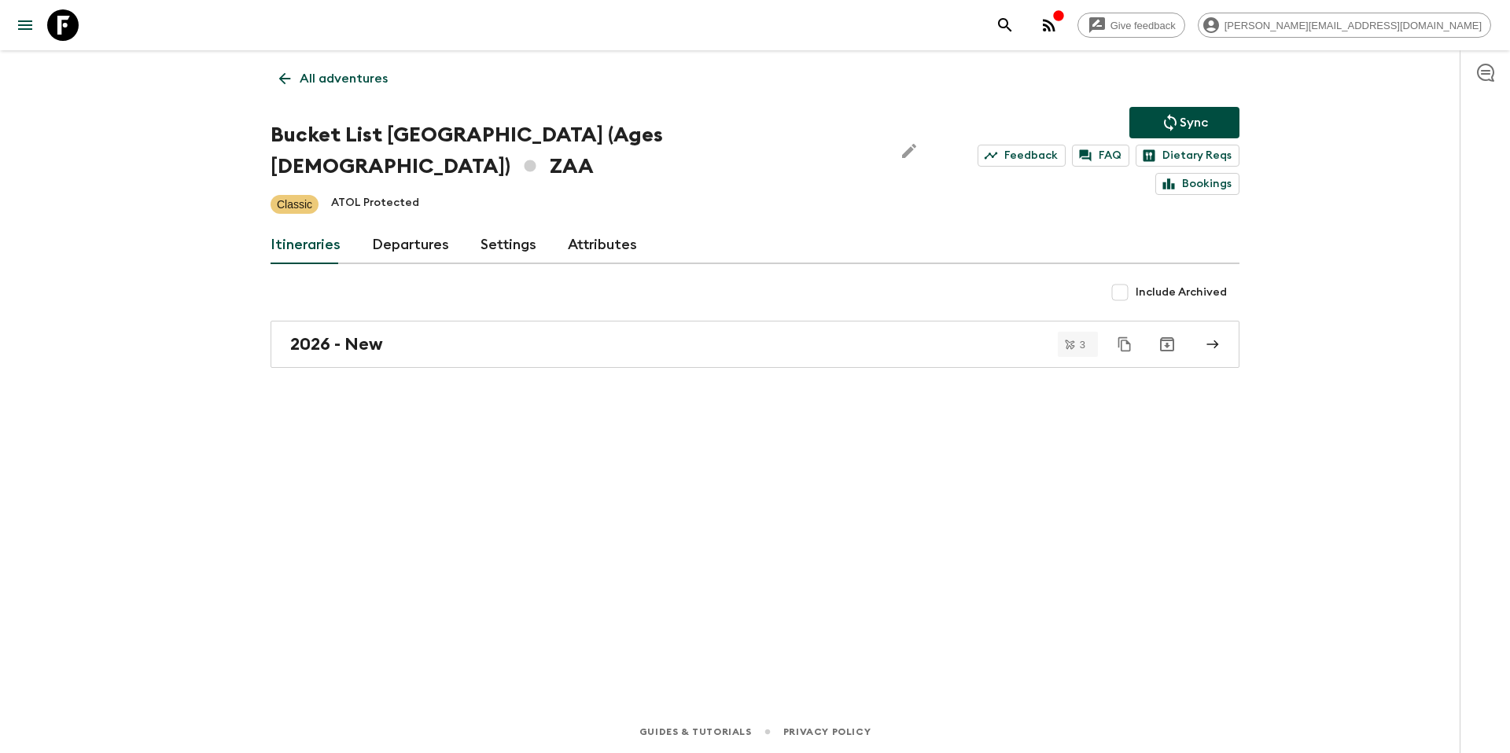
drag, startPoint x: 373, startPoint y: 322, endPoint x: 520, endPoint y: 230, distance: 173.5
click at [373, 334] on h2 "2026 - New" at bounding box center [336, 344] width 93 height 20
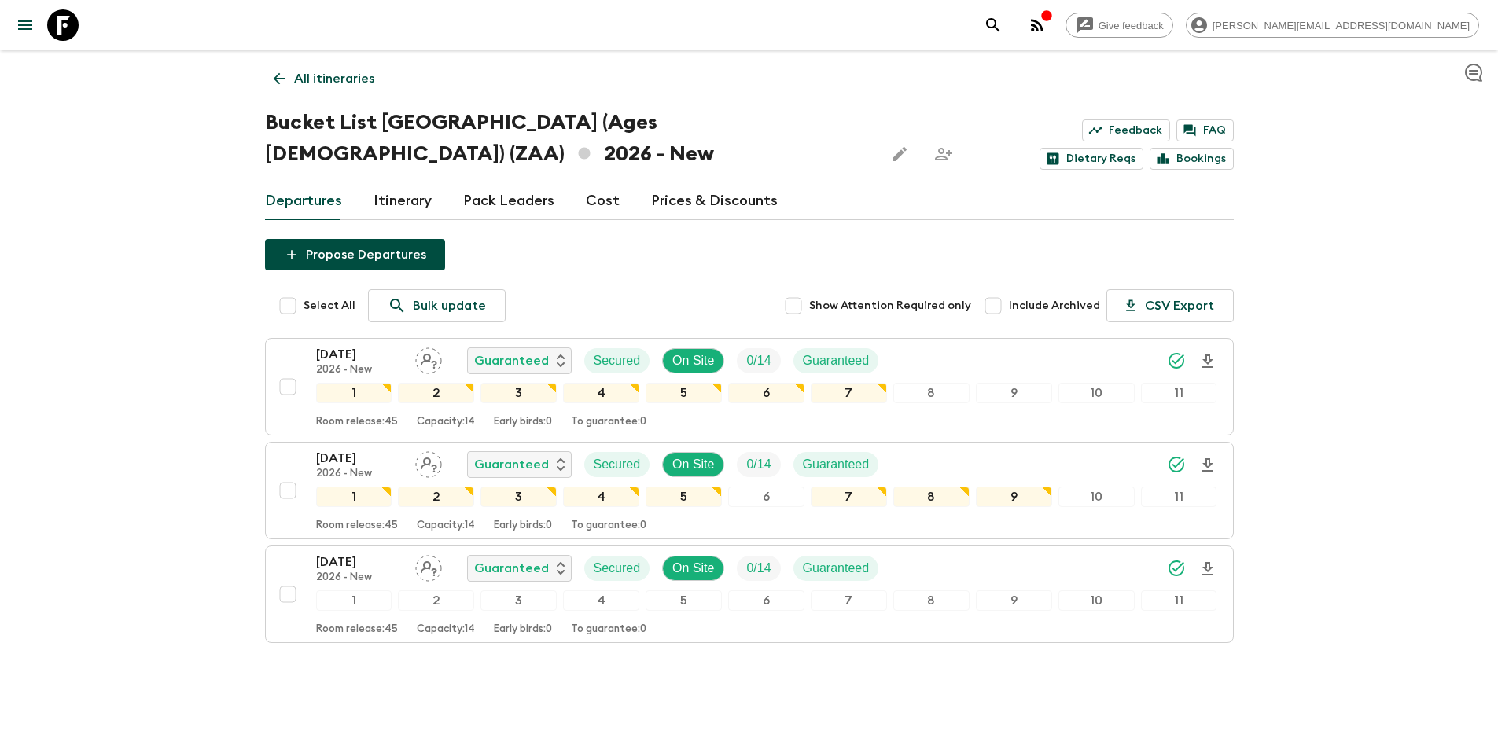
click at [708, 202] on link "Prices & Discounts" at bounding box center [714, 201] width 127 height 38
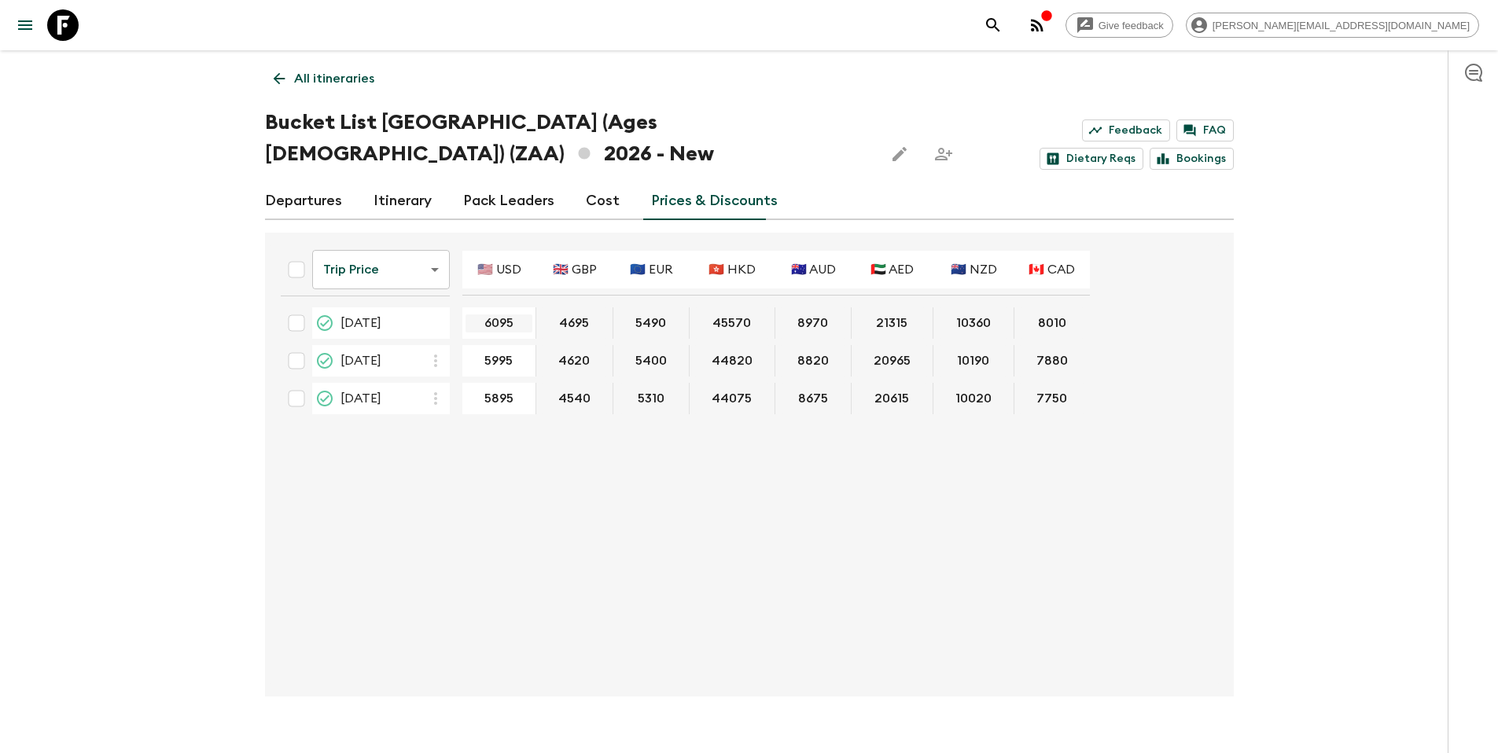
type input "6395"
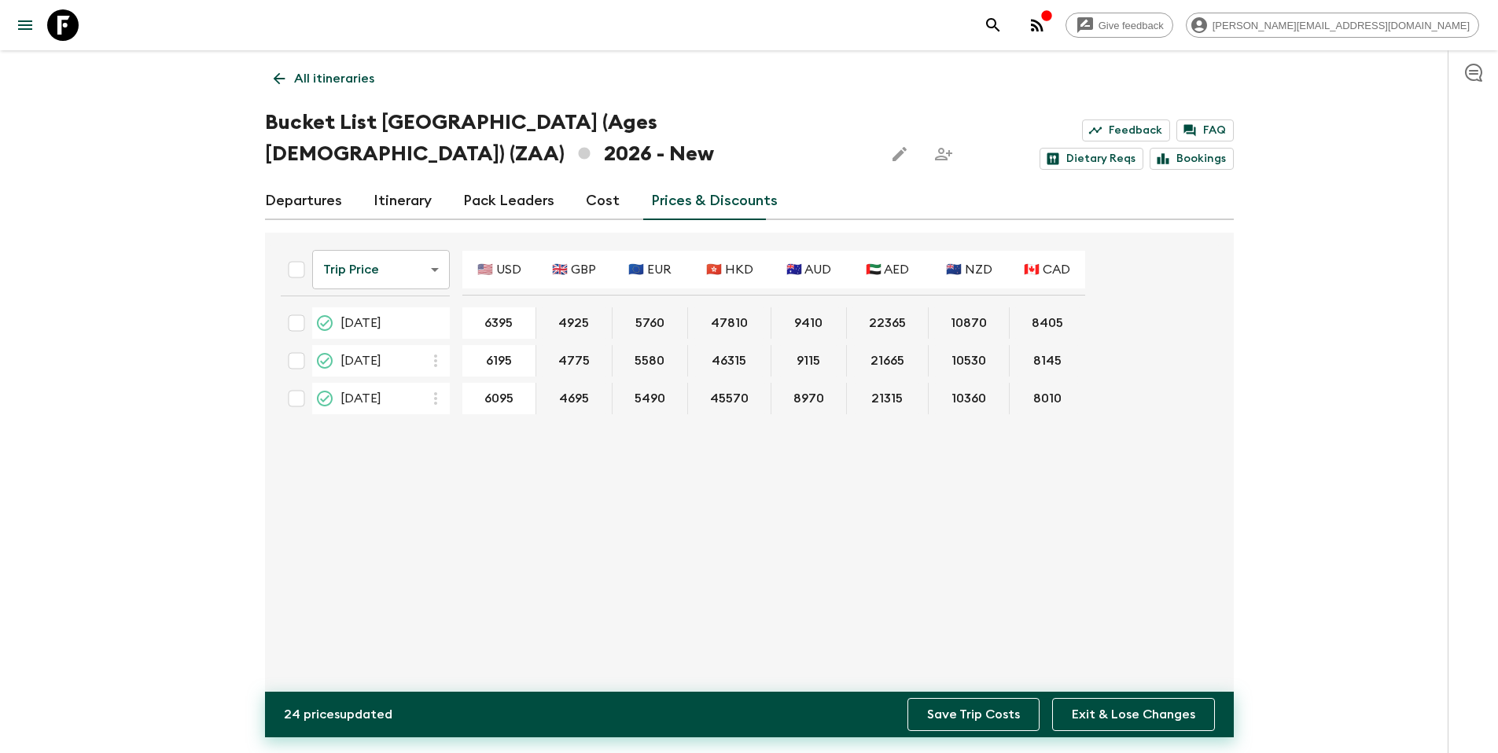
click at [963, 713] on button "Save Trip Costs" at bounding box center [974, 714] width 132 height 33
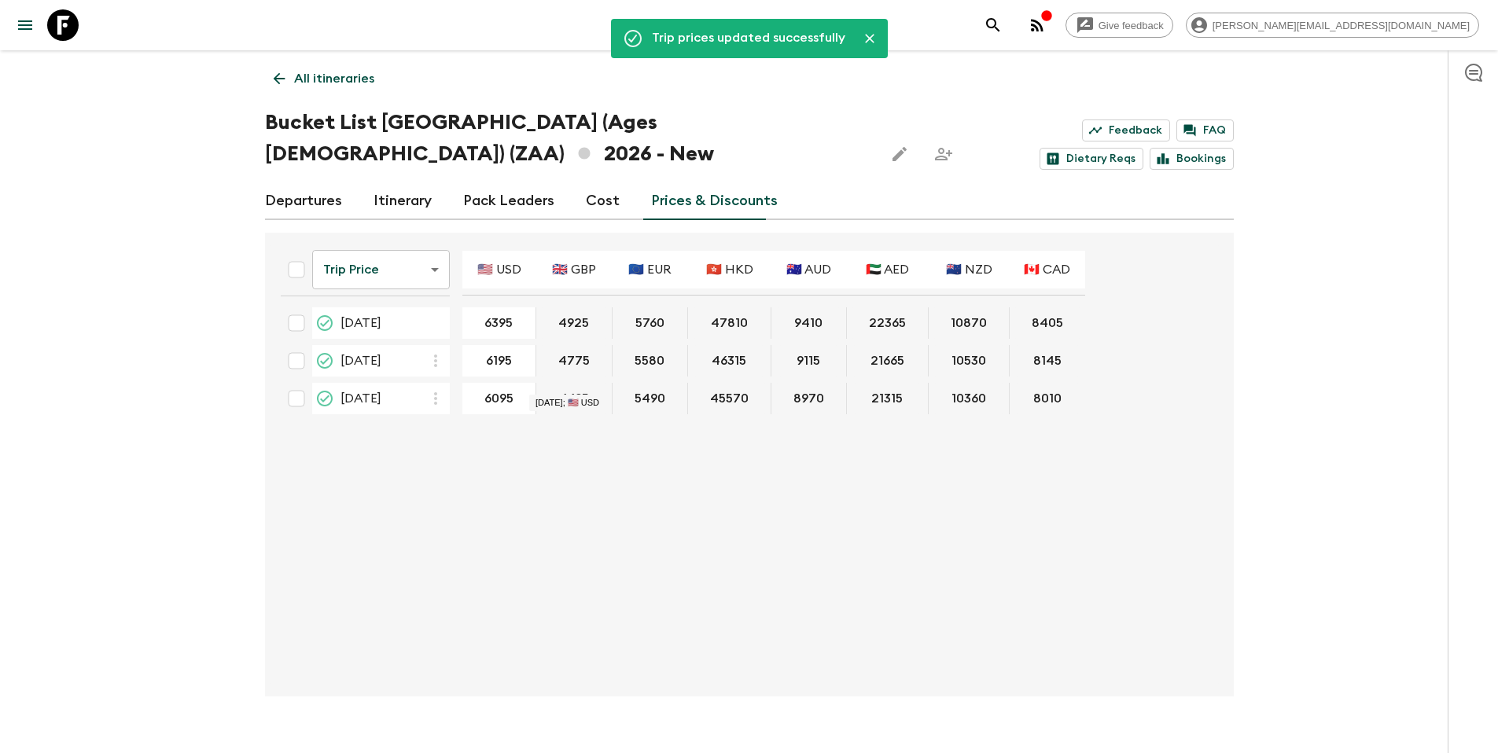
drag, startPoint x: 335, startPoint y: 83, endPoint x: 363, endPoint y: 83, distance: 28.3
click at [335, 83] on p "All itineraries" at bounding box center [334, 78] width 80 height 19
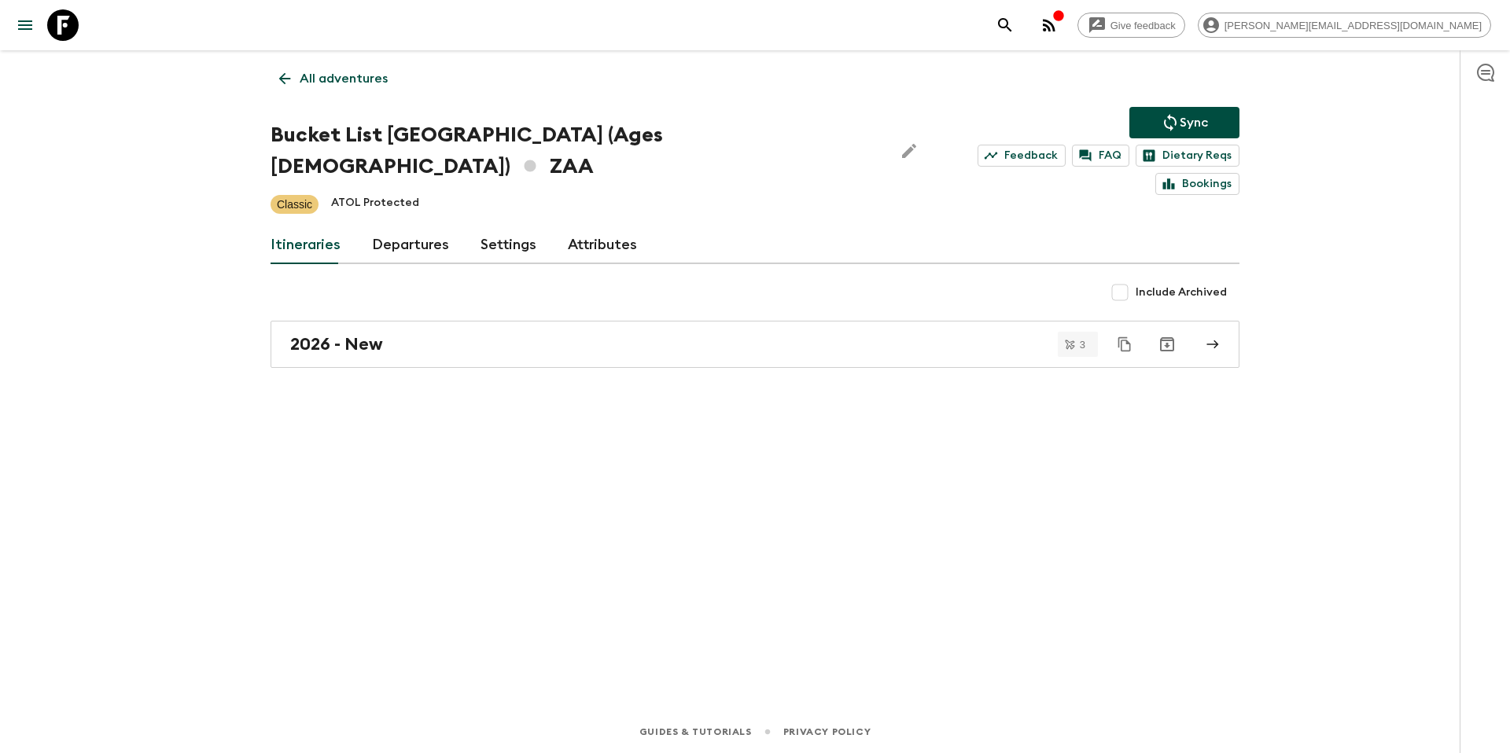
click at [1171, 127] on icon "Sync adventure departures to the booking engine" at bounding box center [1170, 122] width 13 height 17
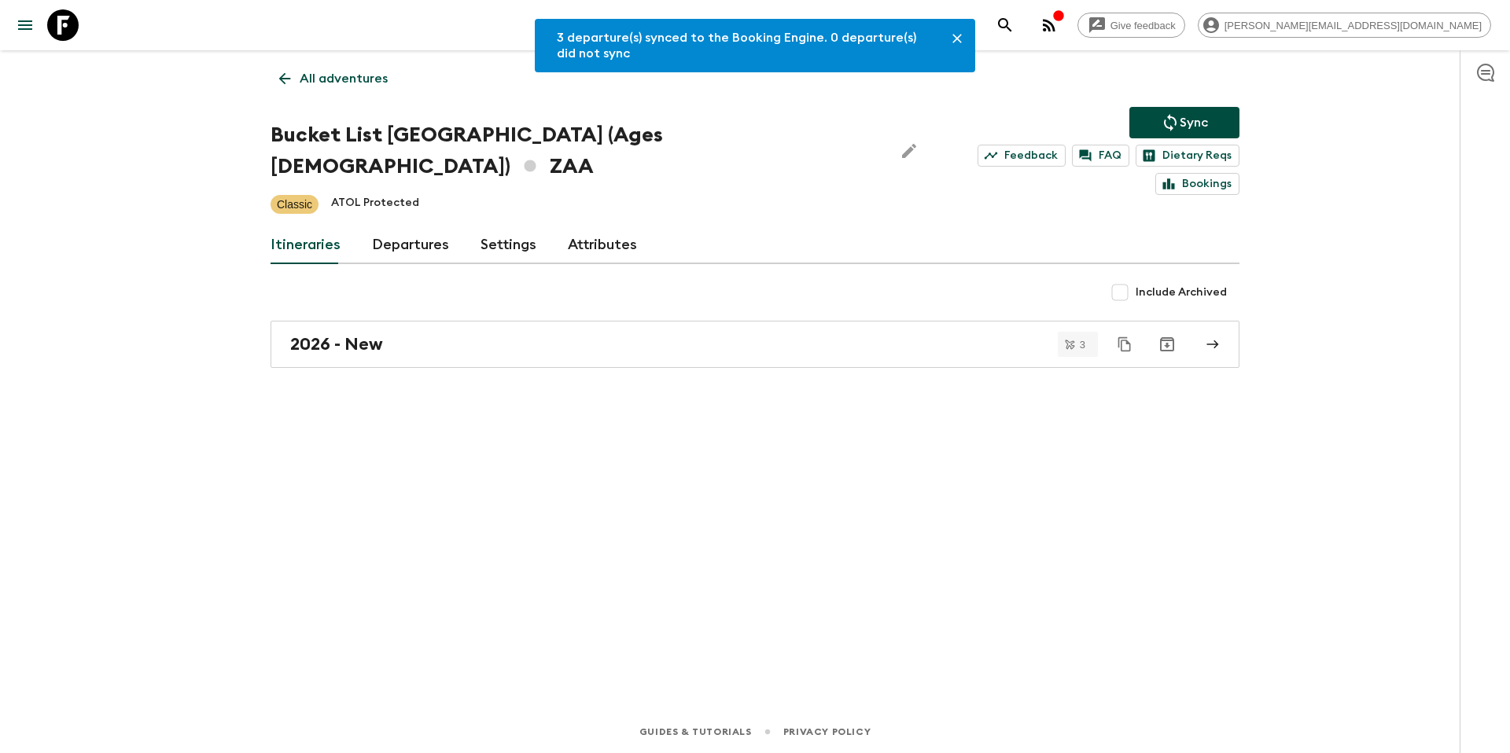
click at [393, 227] on link "Departures" at bounding box center [410, 246] width 77 height 38
